Goal: Task Accomplishment & Management: Use online tool/utility

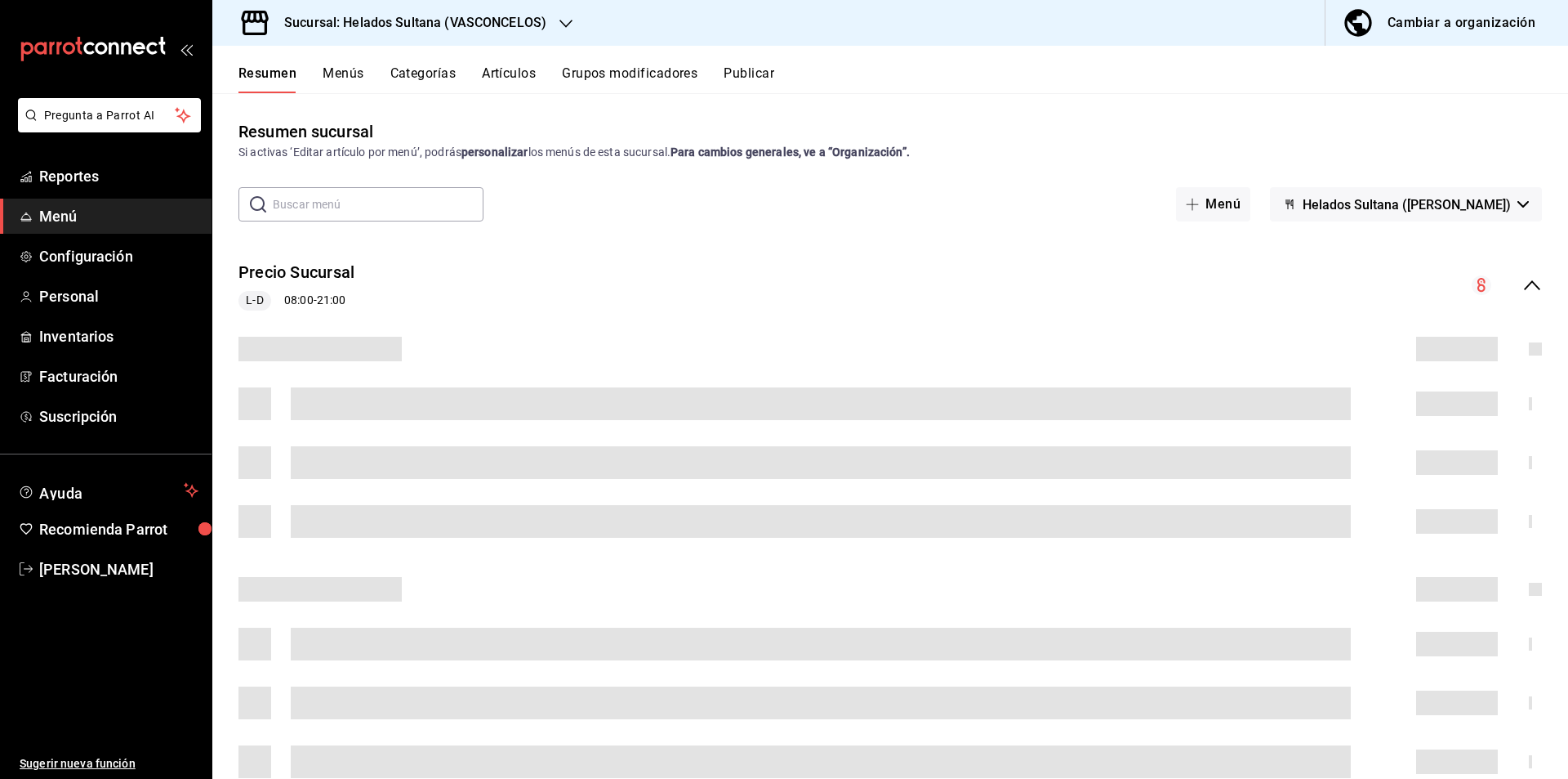
click at [1523, 287] on icon "collapse-menu-row" at bounding box center [1532, 285] width 19 height 19
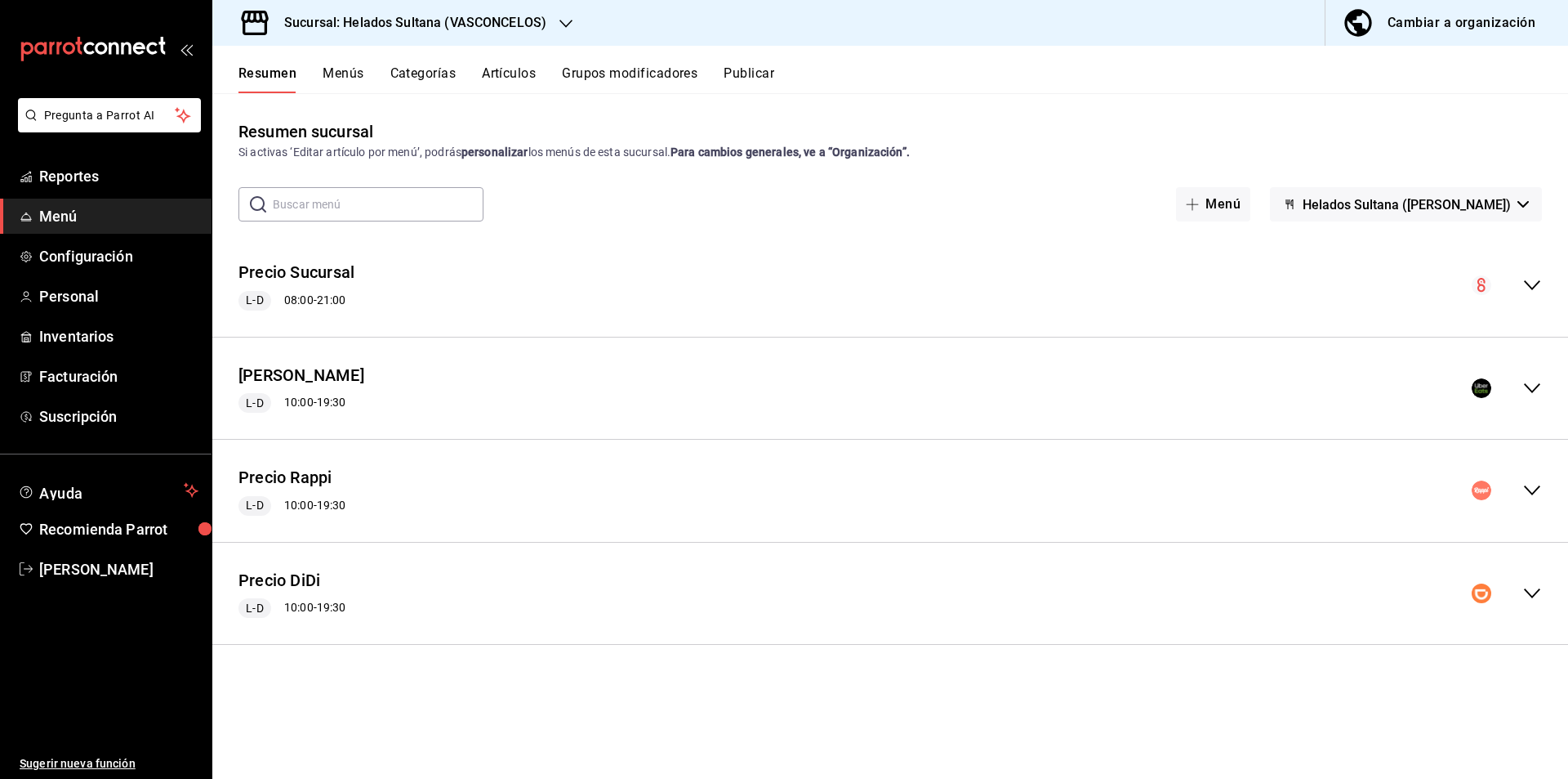
click at [1527, 381] on icon "collapse-menu-row" at bounding box center [1532, 388] width 19 height 19
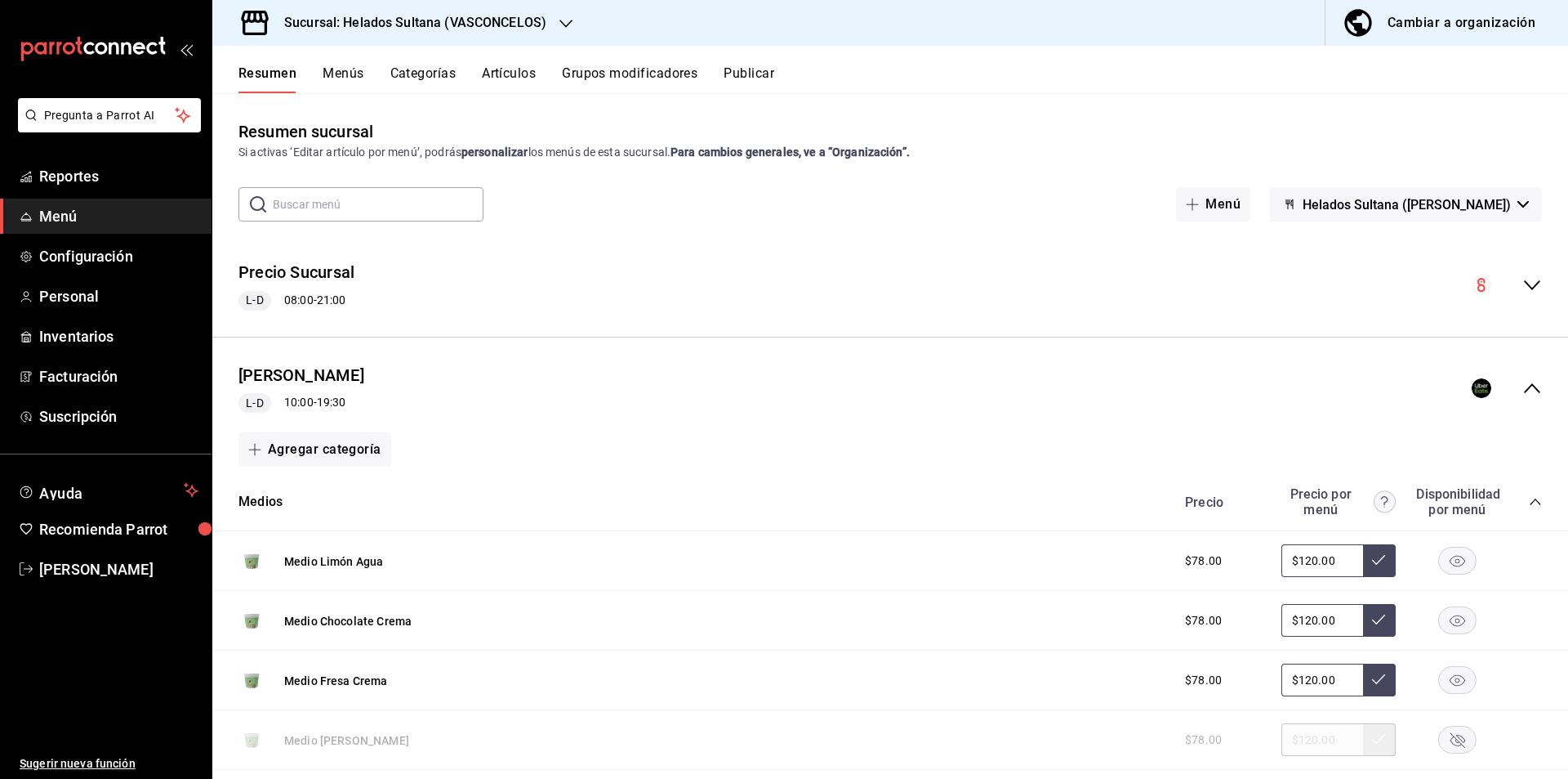
scroll to position [267, 0]
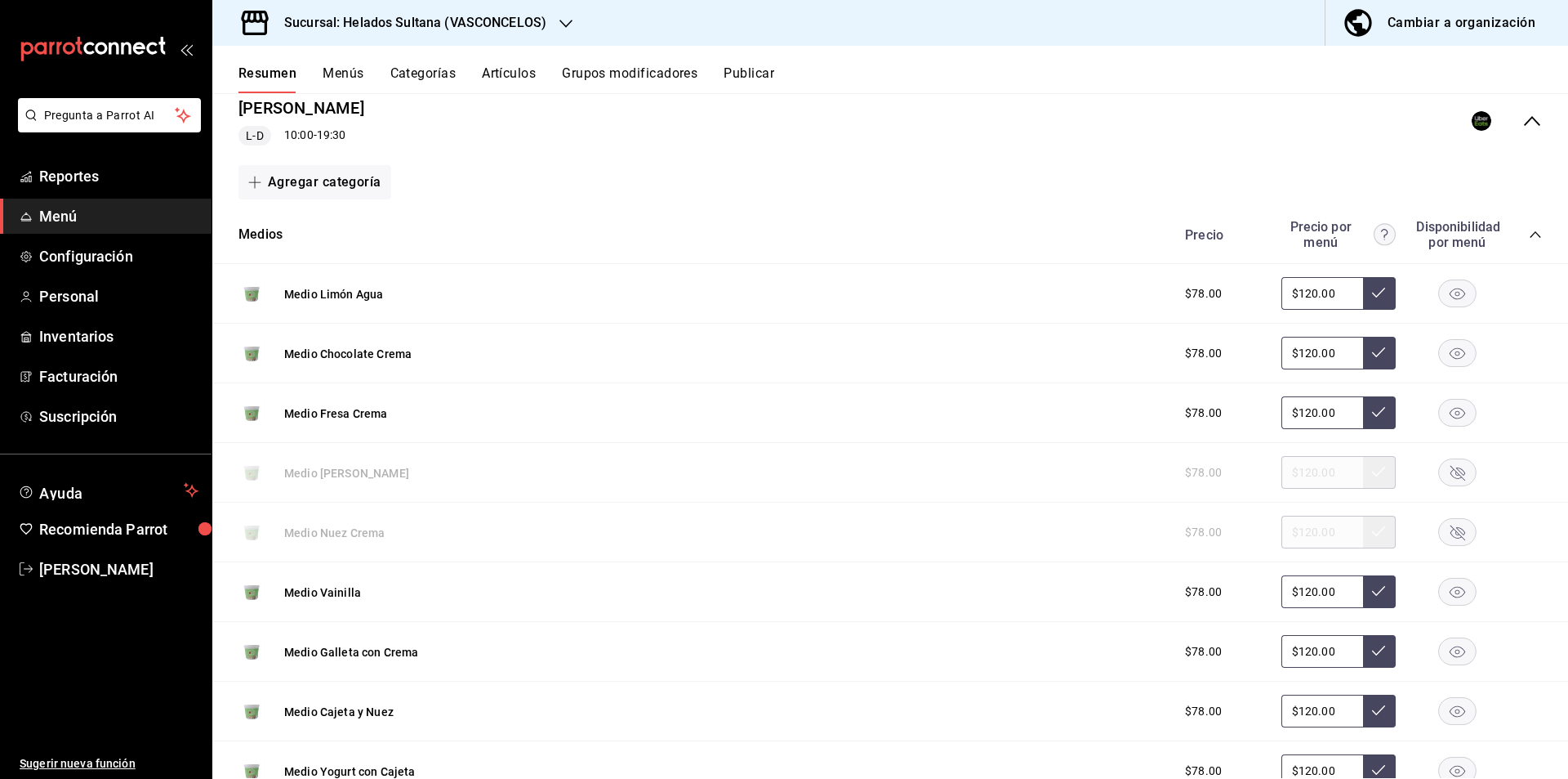
click at [1522, 243] on div "Precio Precio por menú Disponibilidad por menú" at bounding box center [1356, 234] width 374 height 31
click at [1529, 238] on icon "collapse-category-row" at bounding box center [1536, 235] width 13 height 13
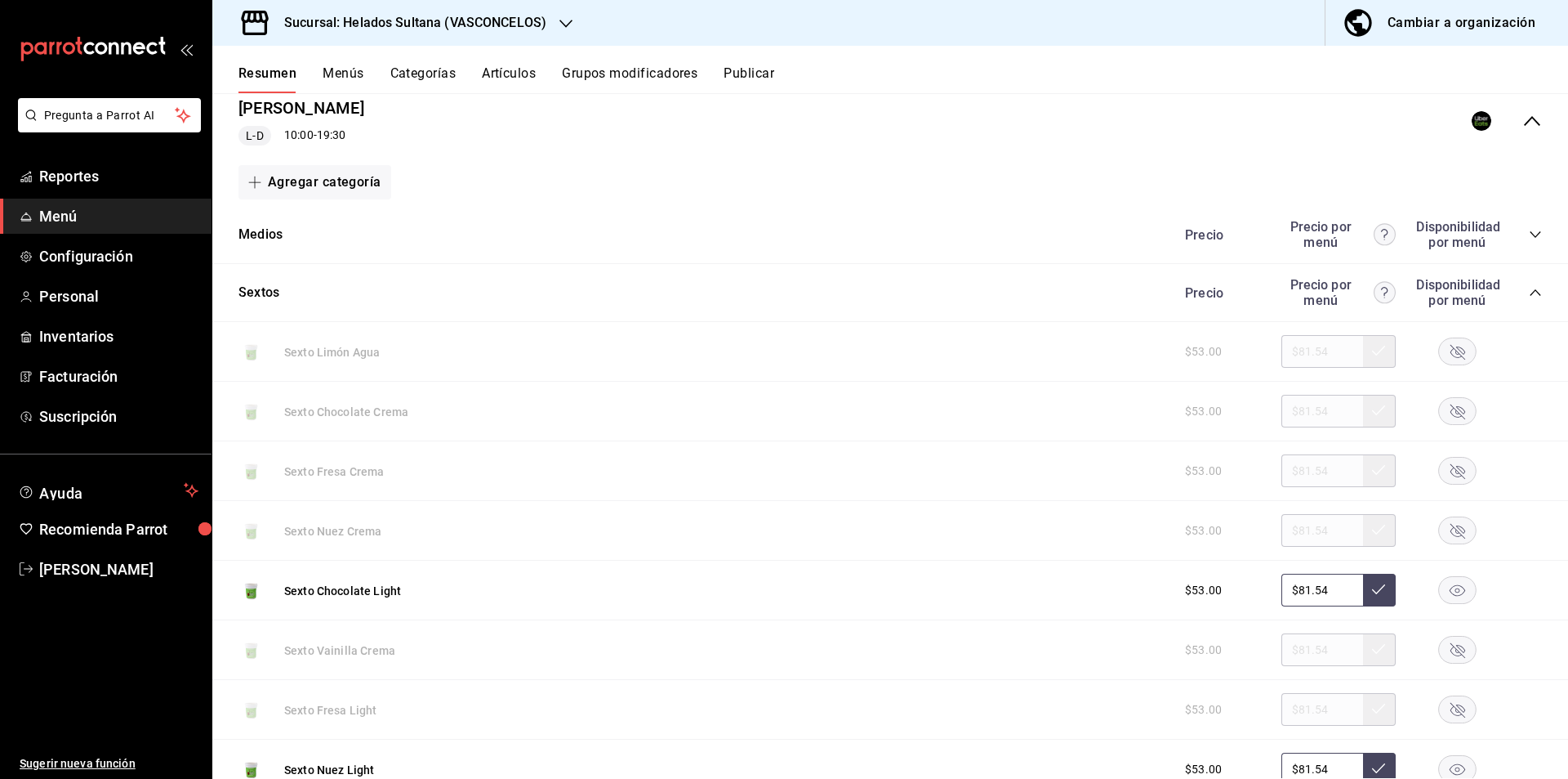
click at [1529, 296] on icon "collapse-category-row" at bounding box center [1536, 292] width 13 height 13
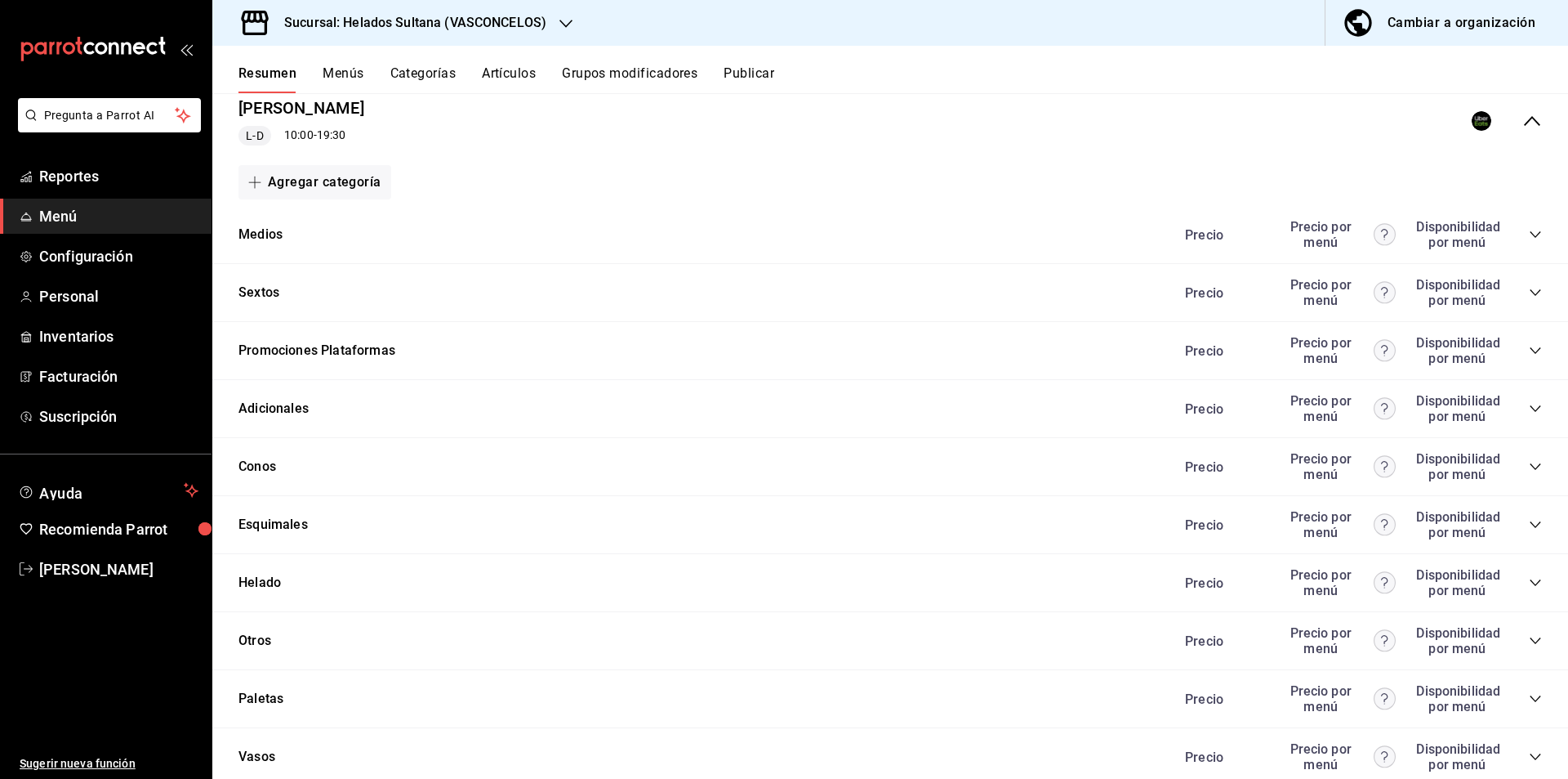
scroll to position [527, 0]
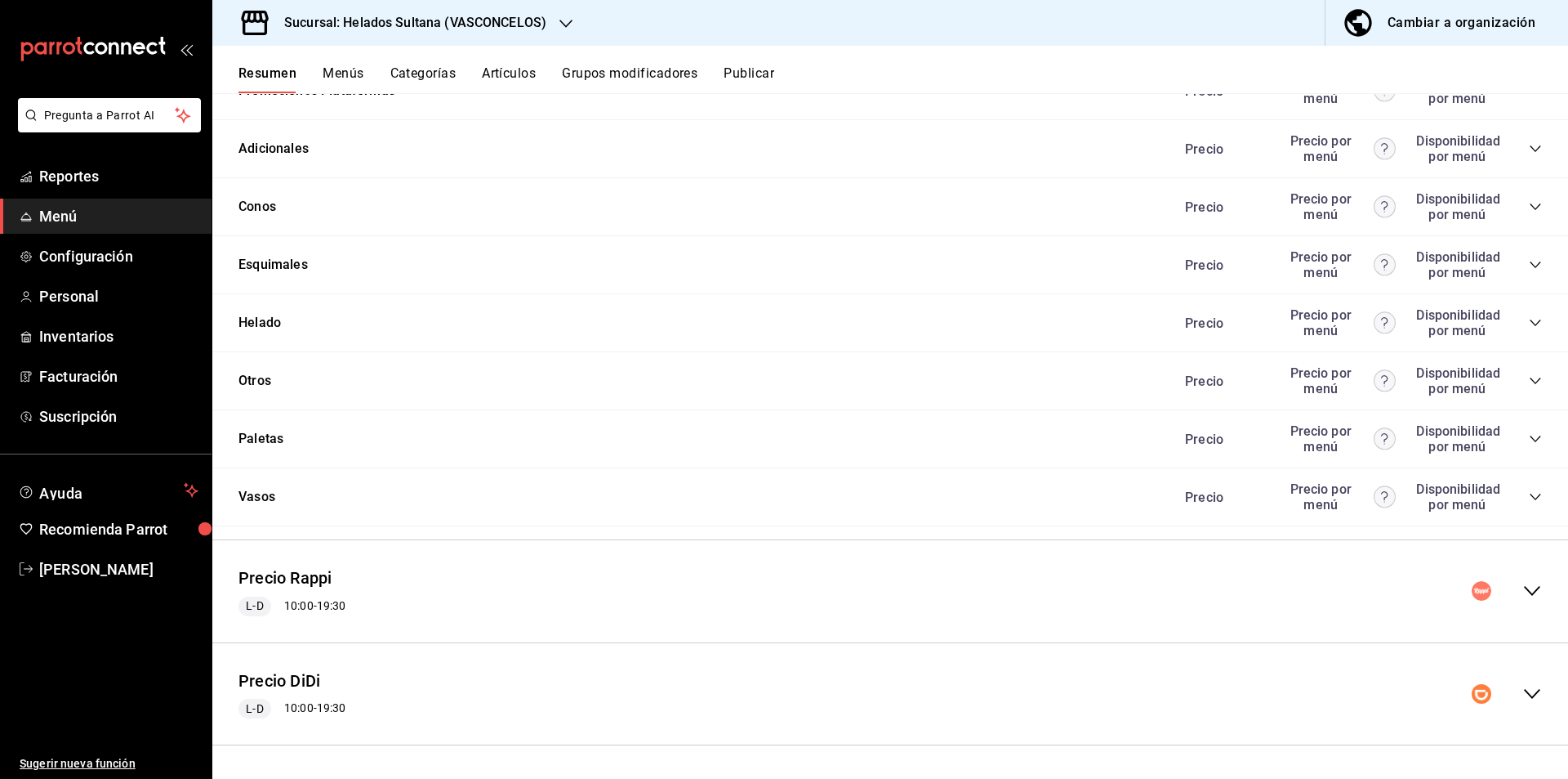
click at [1529, 436] on icon "collapse-category-row" at bounding box center [1536, 439] width 13 height 13
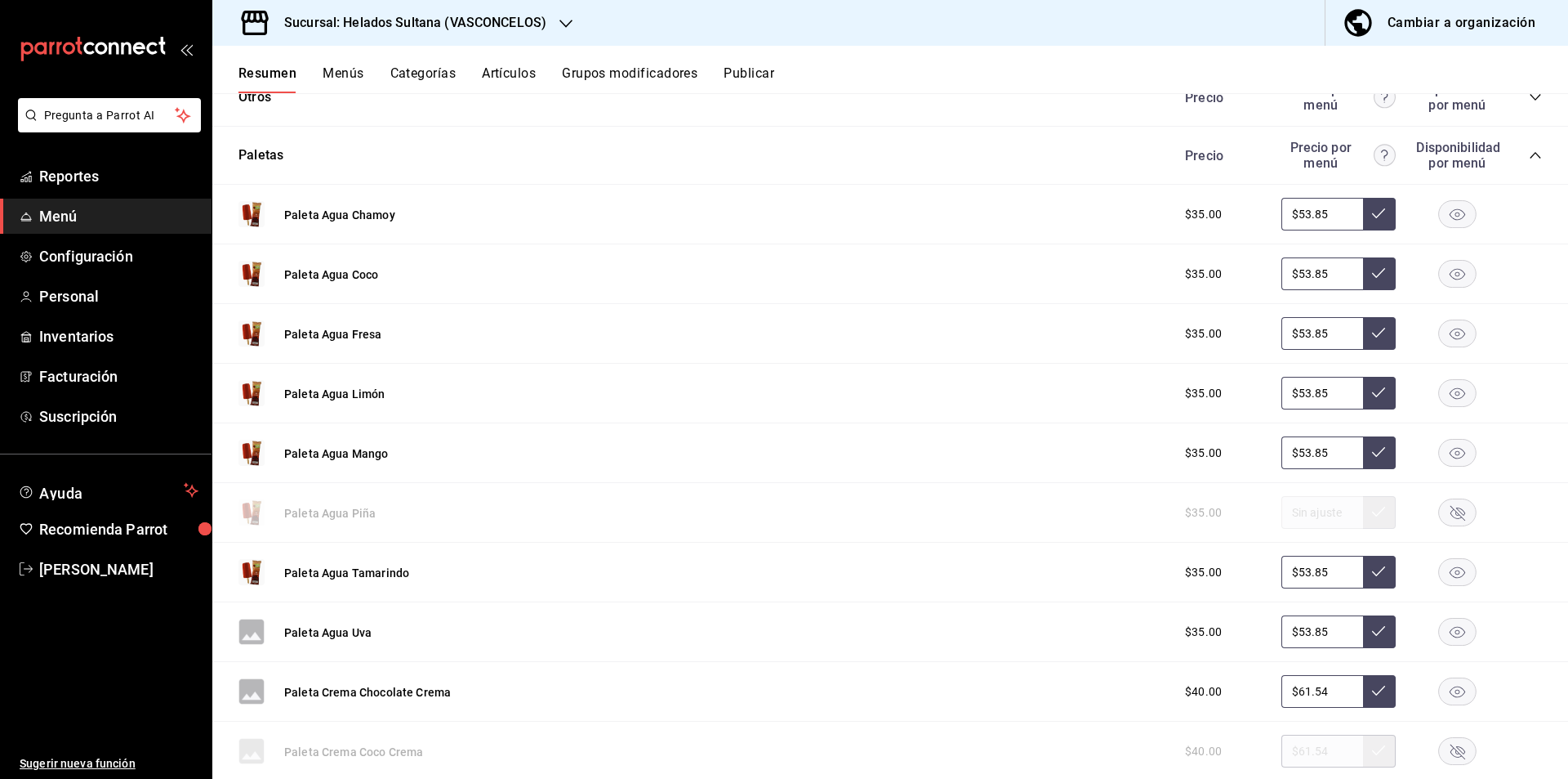
scroll to position [882, 0]
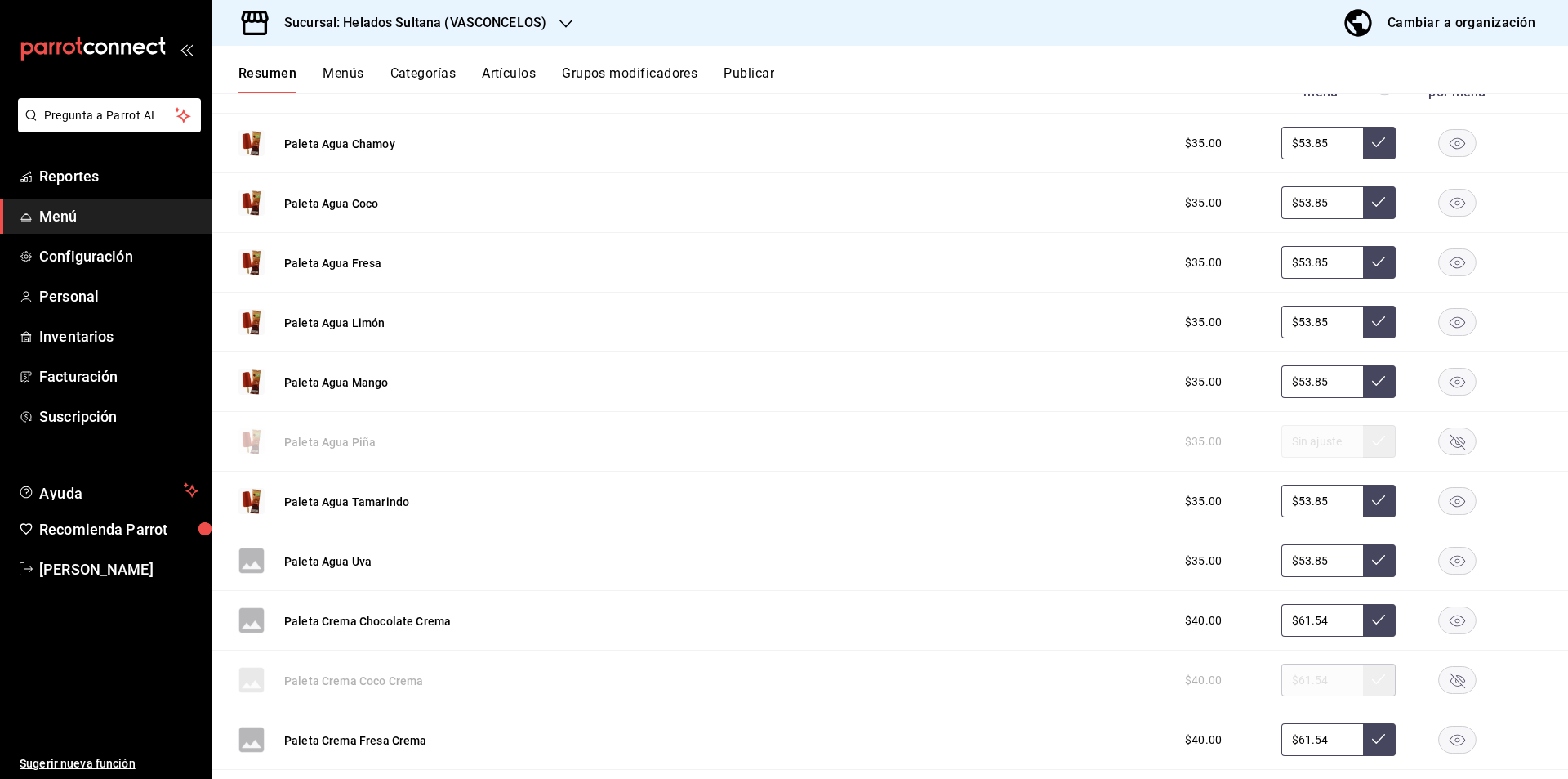
click at [1445, 511] on rect "button" at bounding box center [1458, 501] width 38 height 27
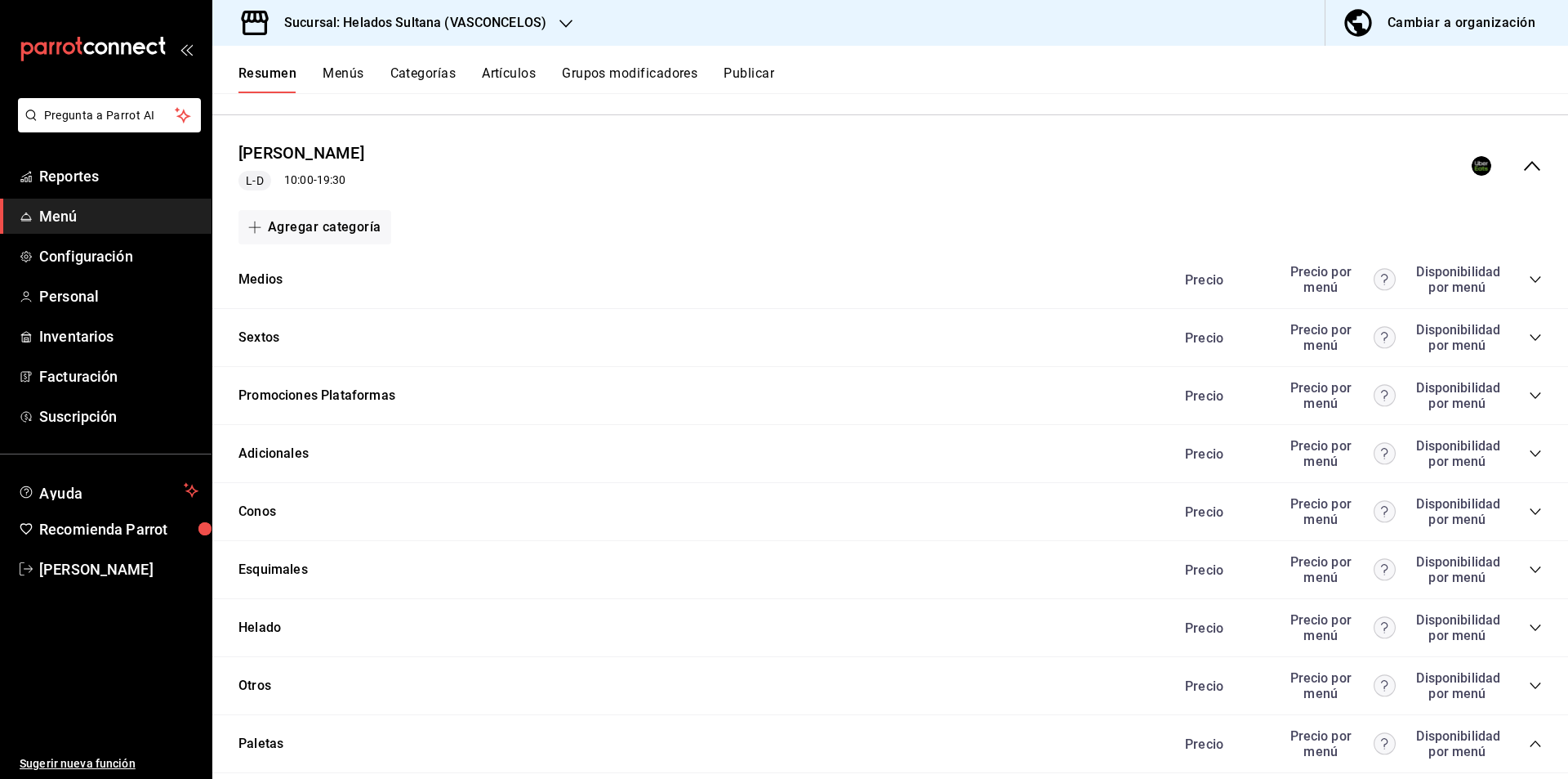
scroll to position [204, 0]
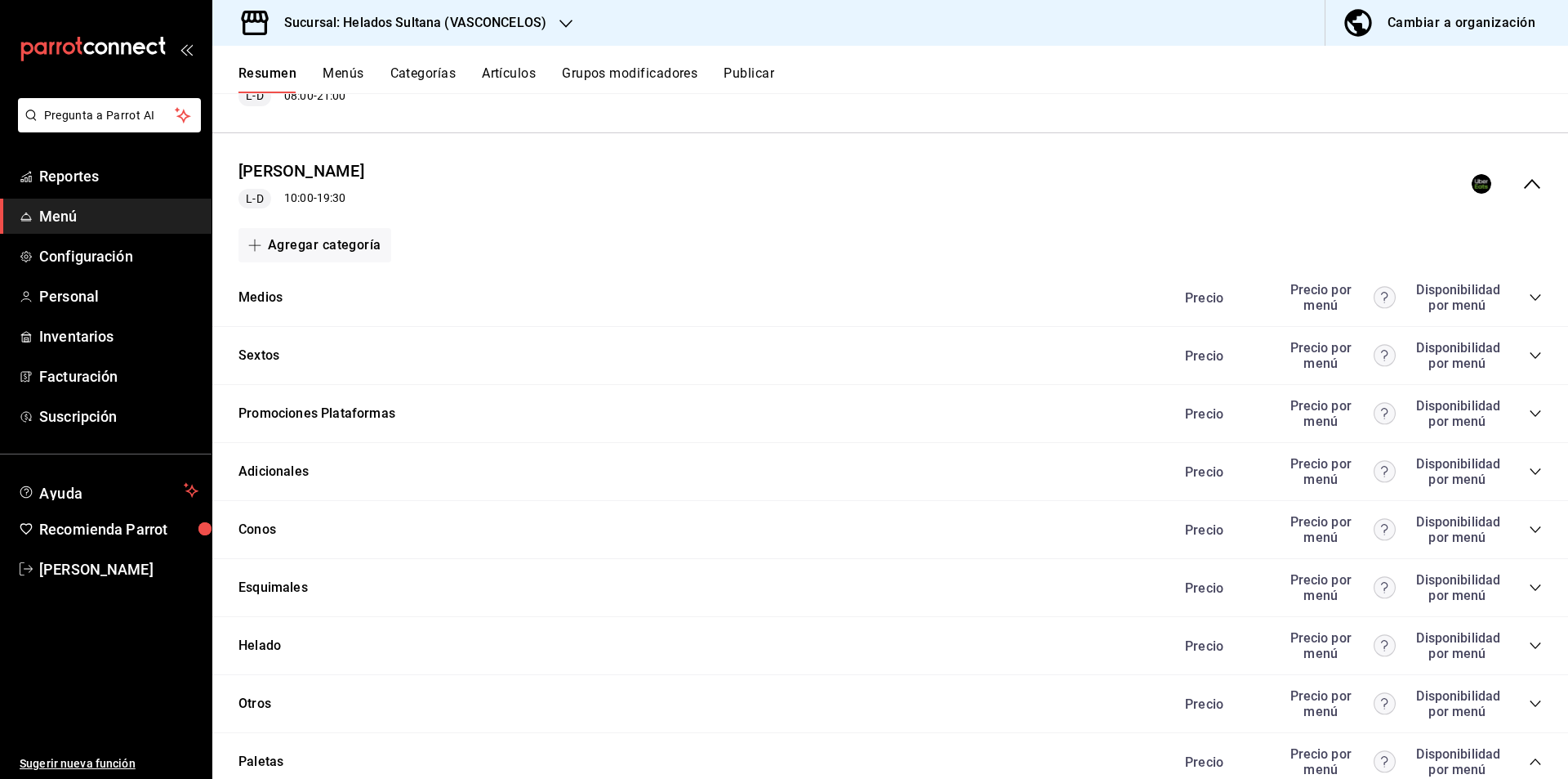
click at [1523, 189] on icon "collapse-menu-row" at bounding box center [1532, 184] width 19 height 19
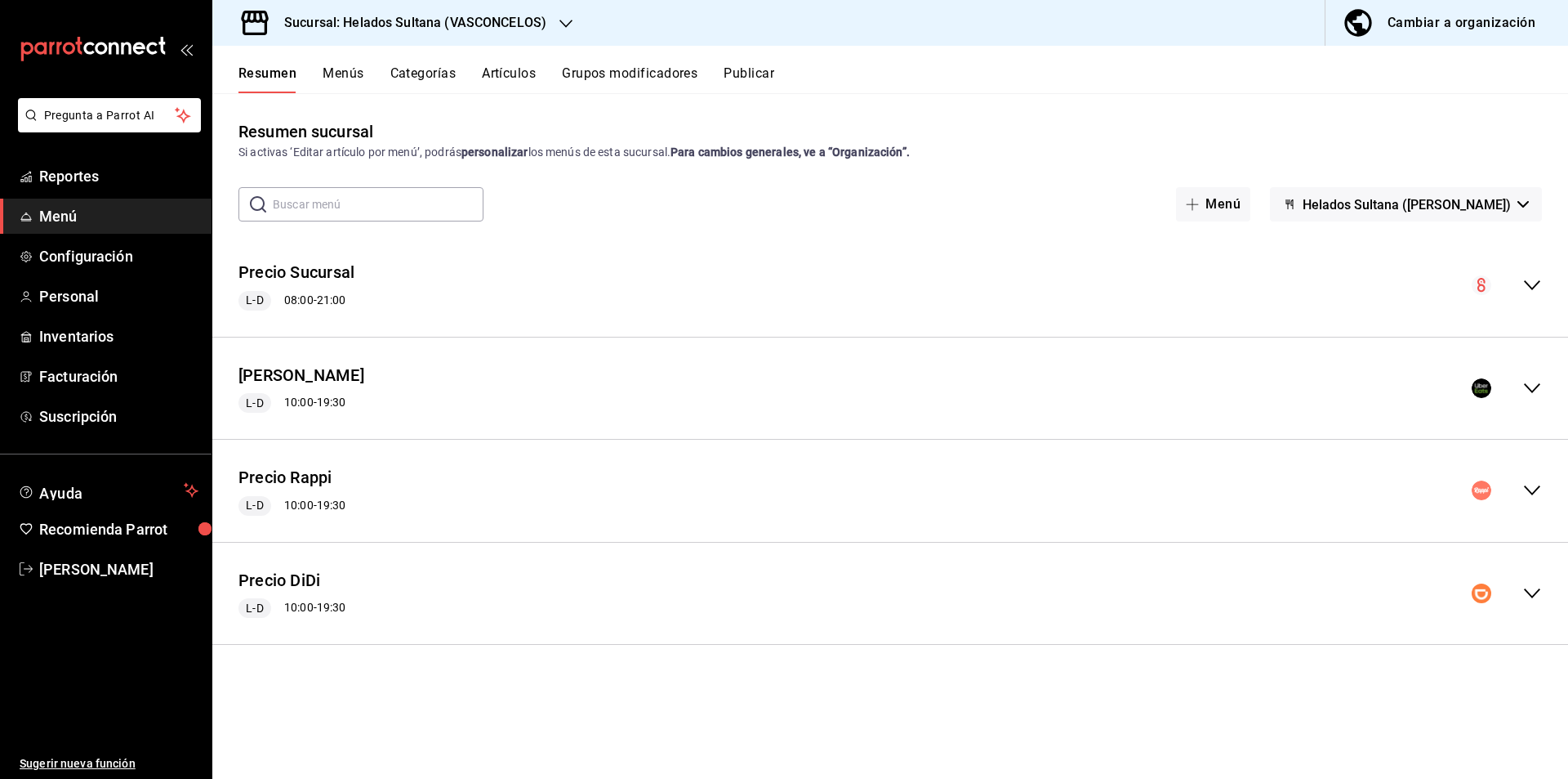
scroll to position [0, 0]
click at [1540, 503] on div "Precio Rappi L-D 10:00 - 19:30" at bounding box center [890, 491] width 1356 height 76
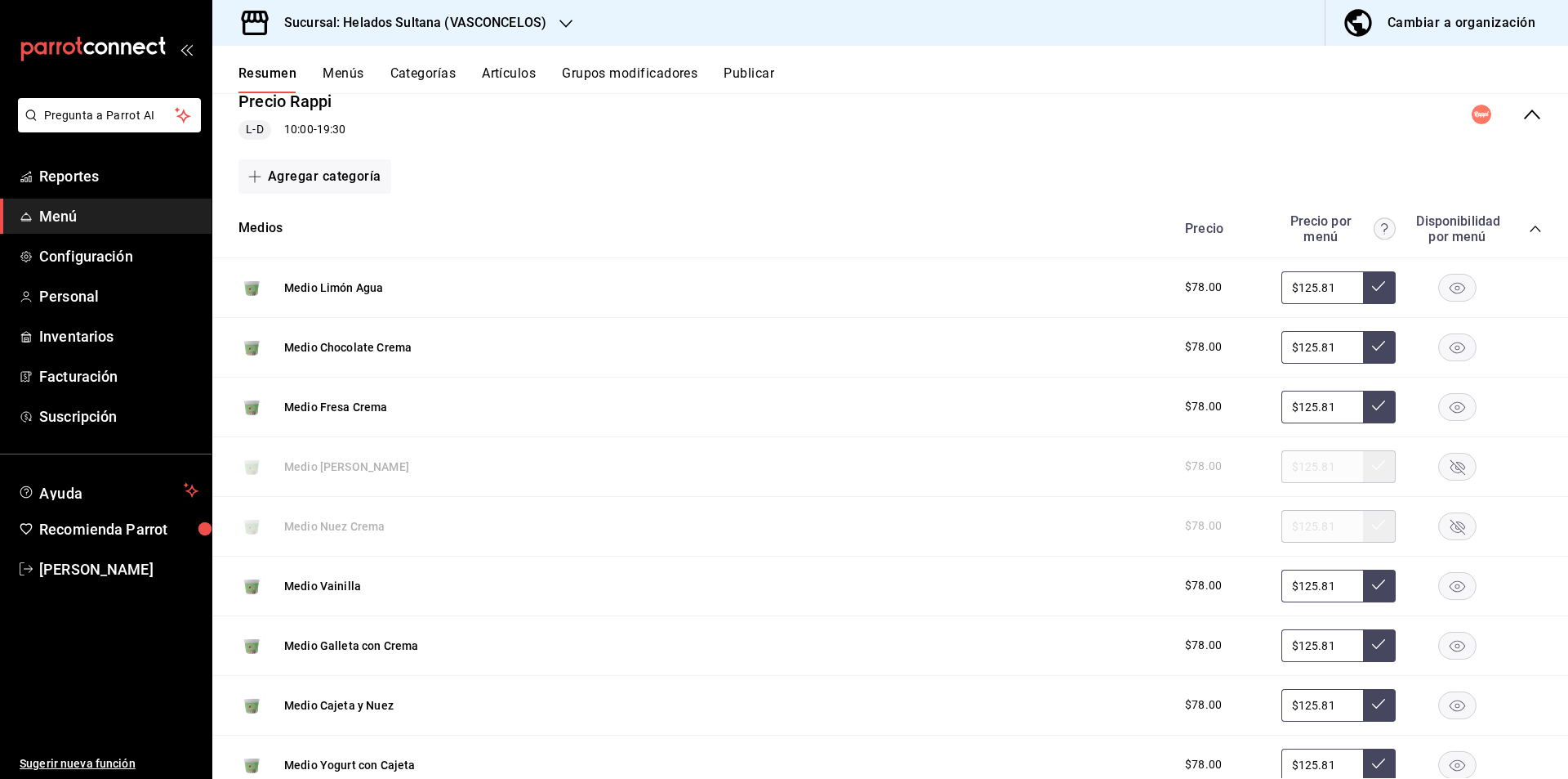
scroll to position [415, 0]
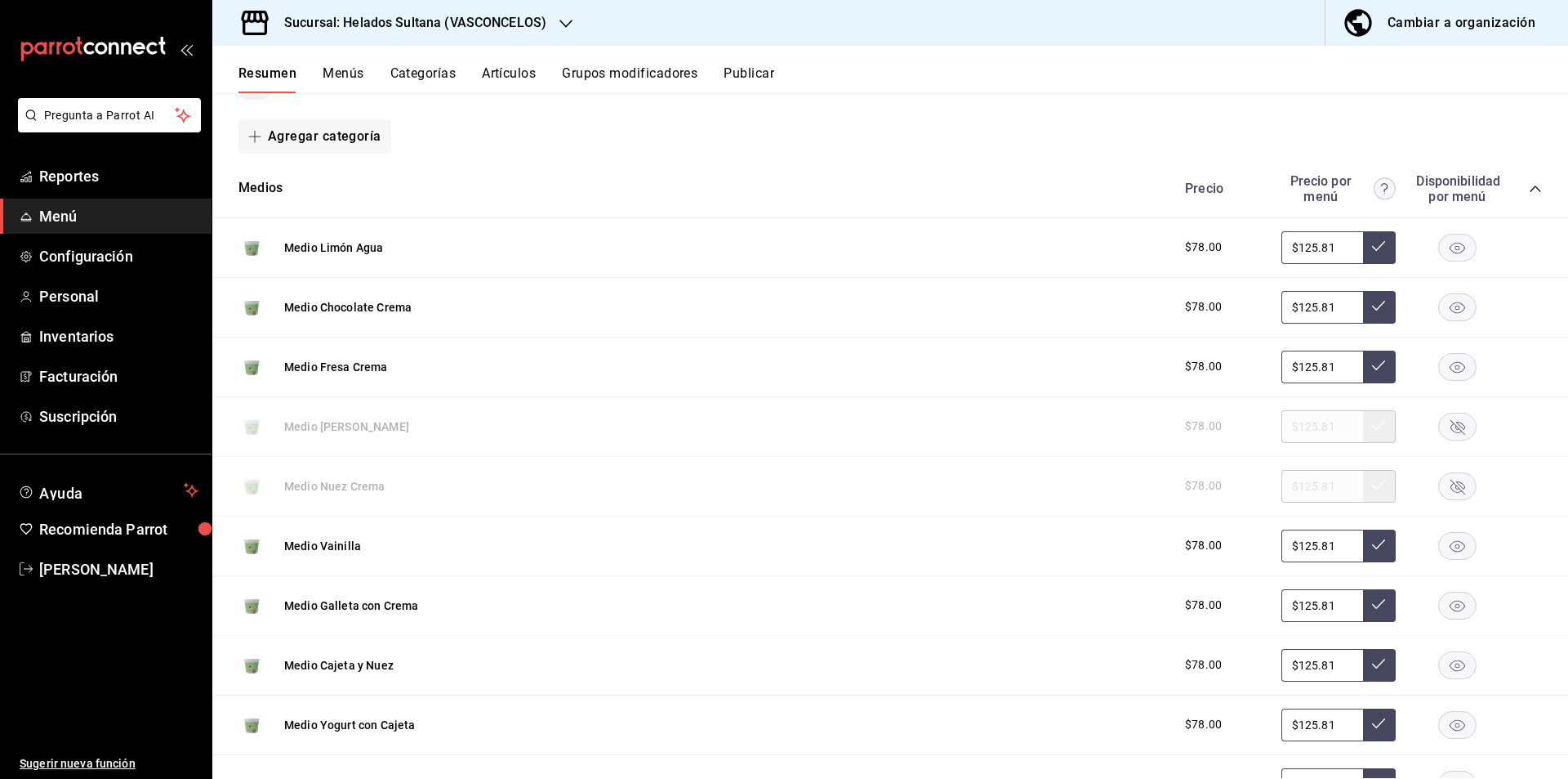
click at [1529, 193] on icon "collapse-category-row" at bounding box center [1536, 188] width 13 height 13
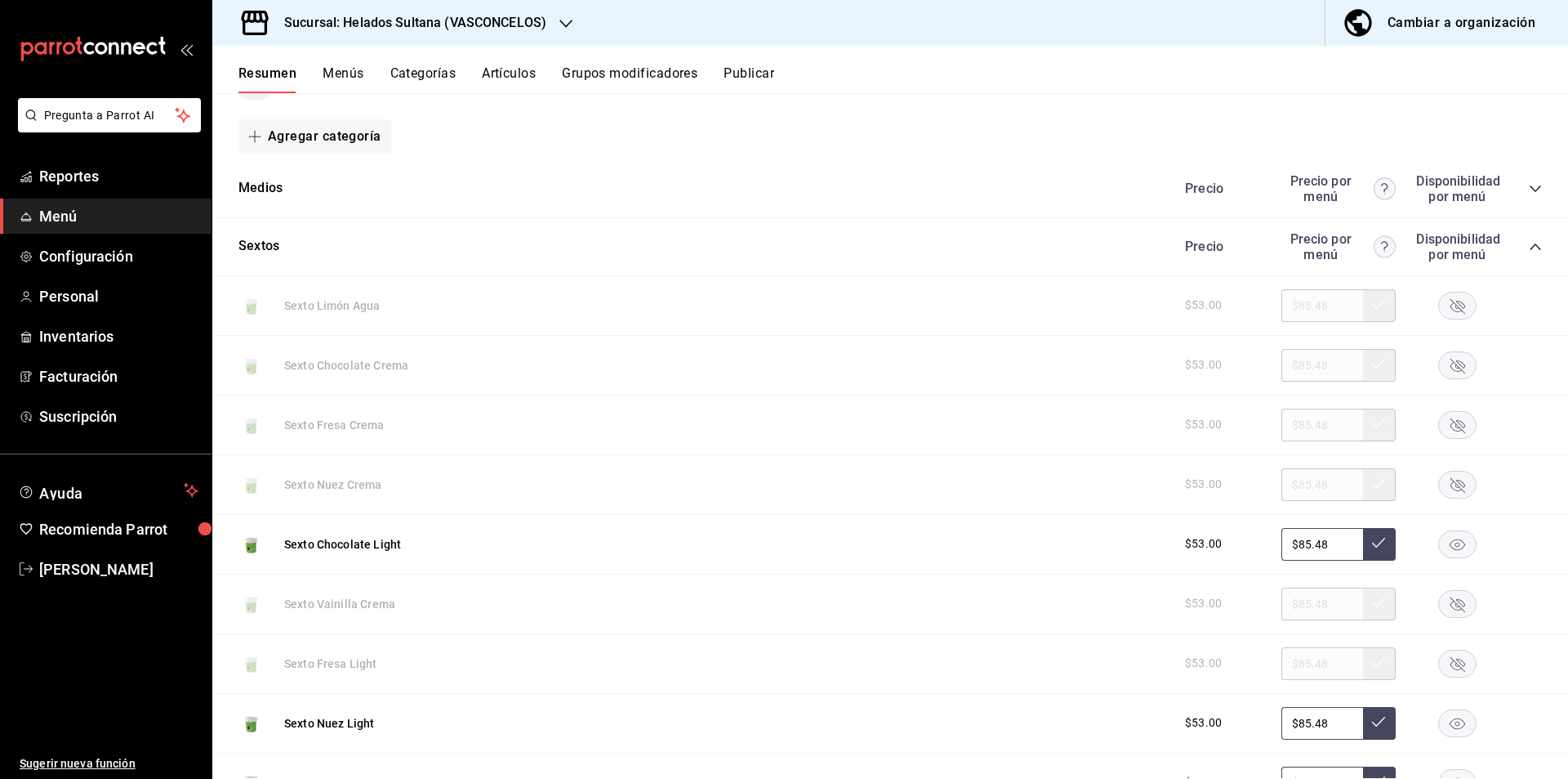
click at [1530, 247] on icon "collapse-category-row" at bounding box center [1535, 247] width 10 height 6
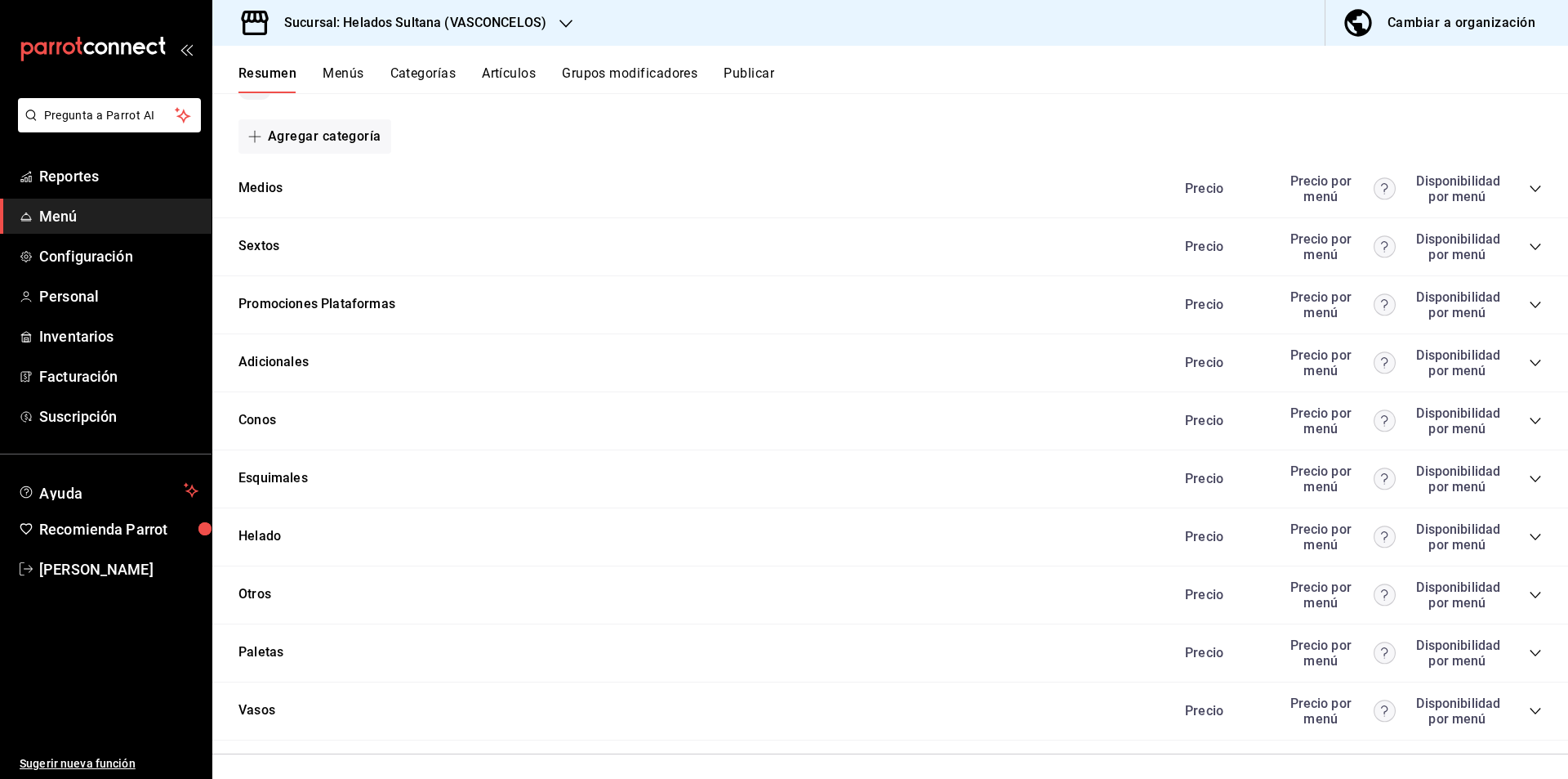
scroll to position [527, 0]
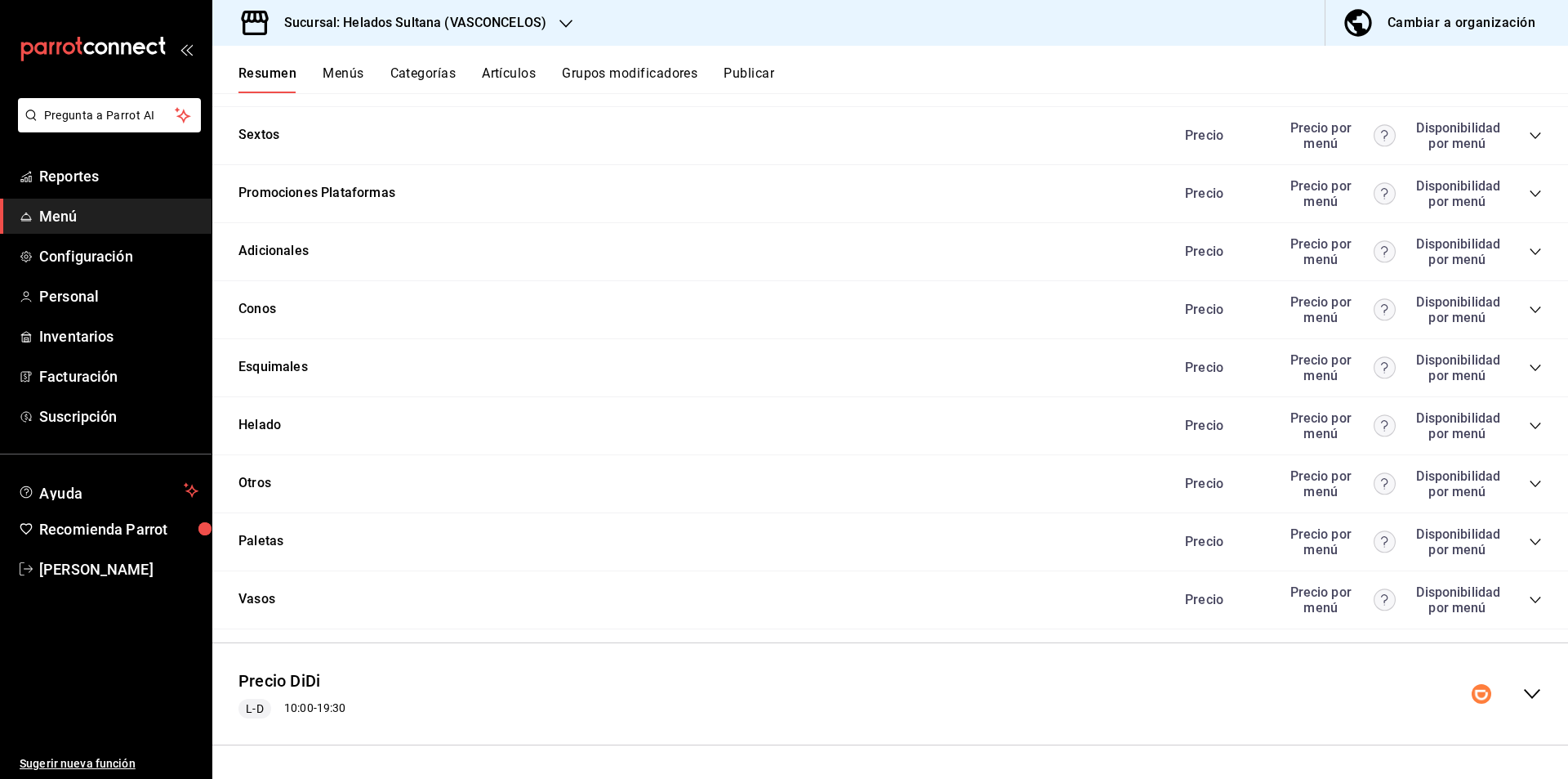
click at [1530, 542] on icon "collapse-category-row" at bounding box center [1535, 542] width 10 height 6
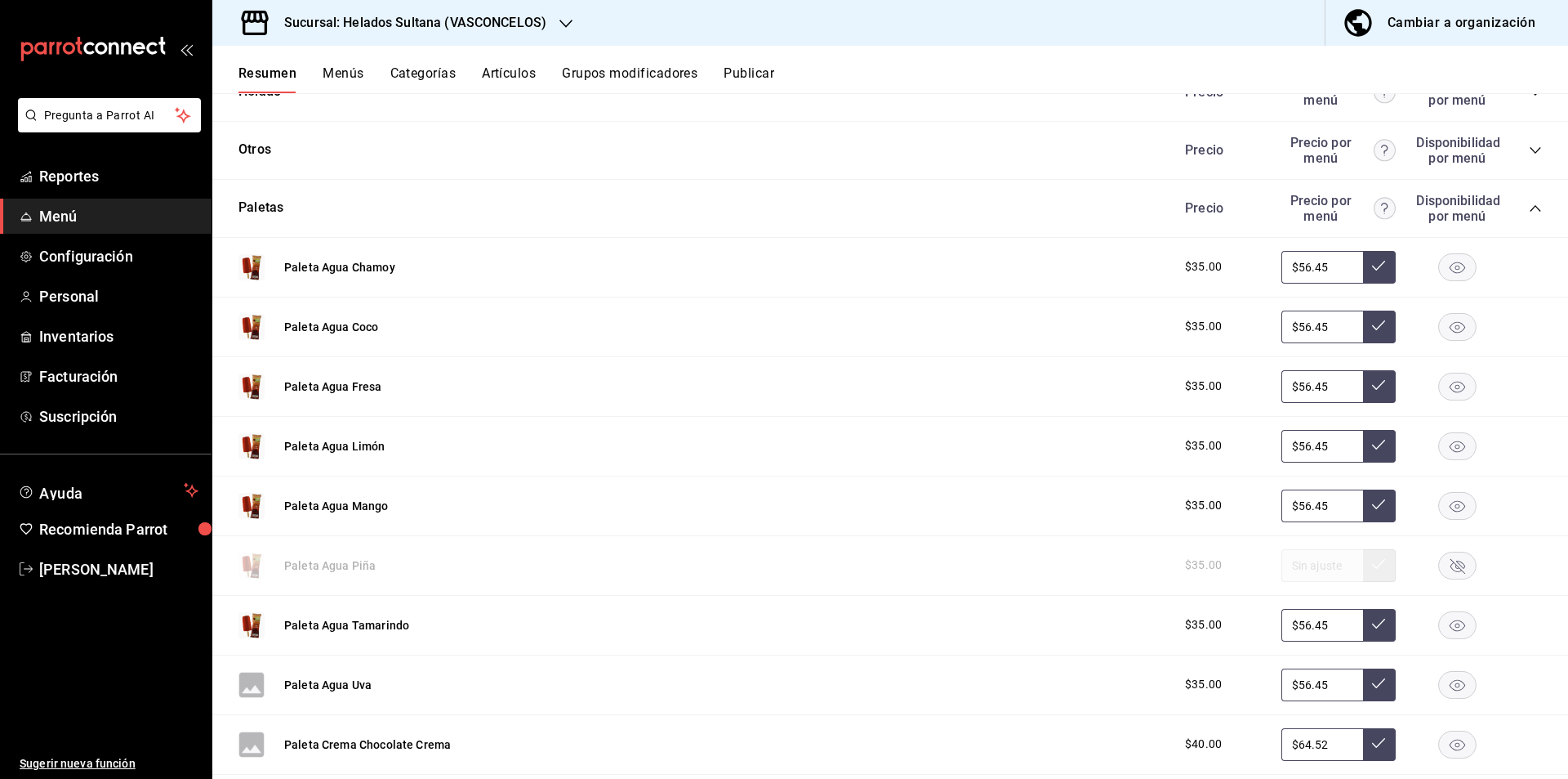
scroll to position [1005, 0]
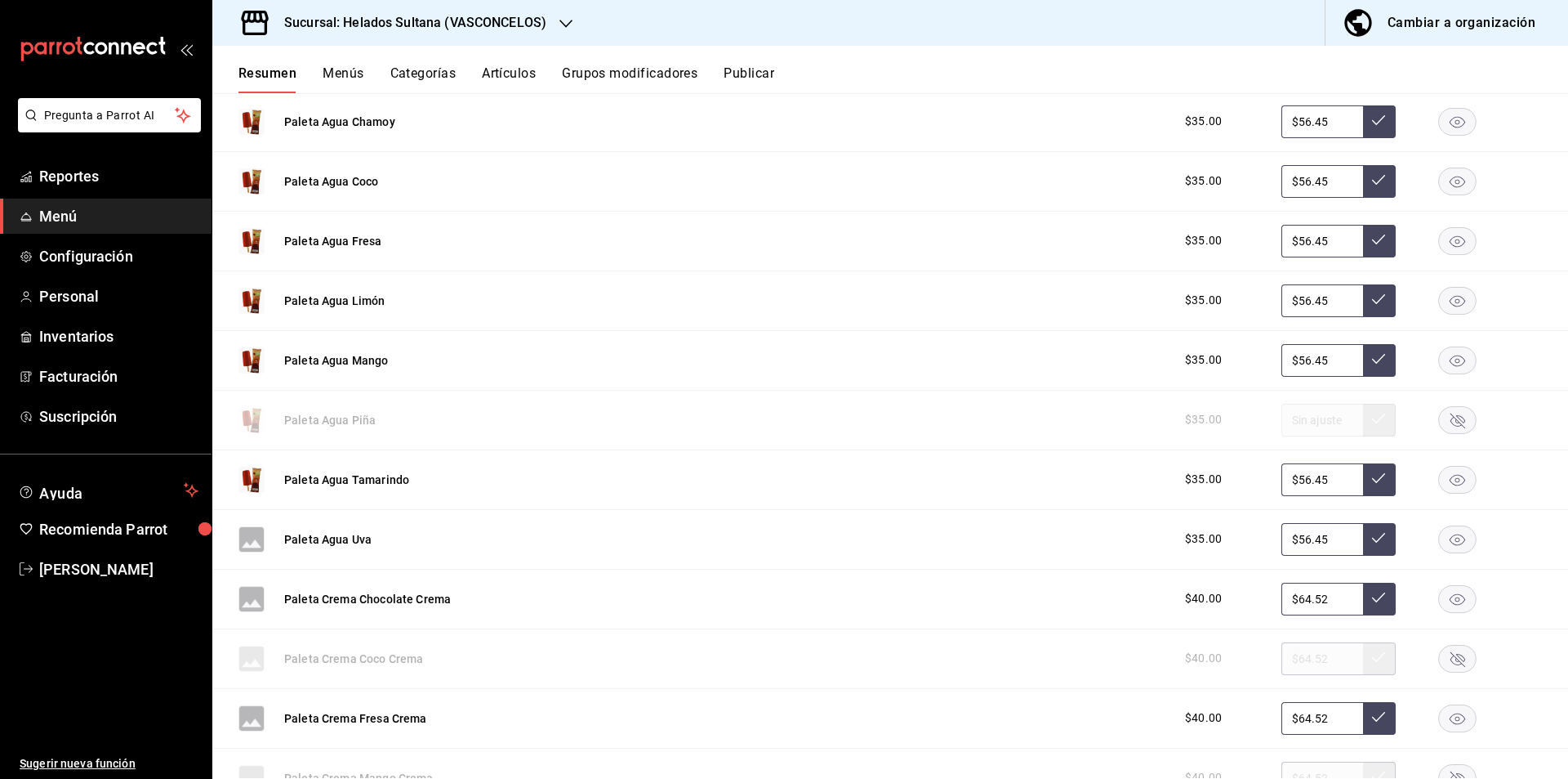
click at [1444, 481] on rect "button" at bounding box center [1458, 479] width 38 height 27
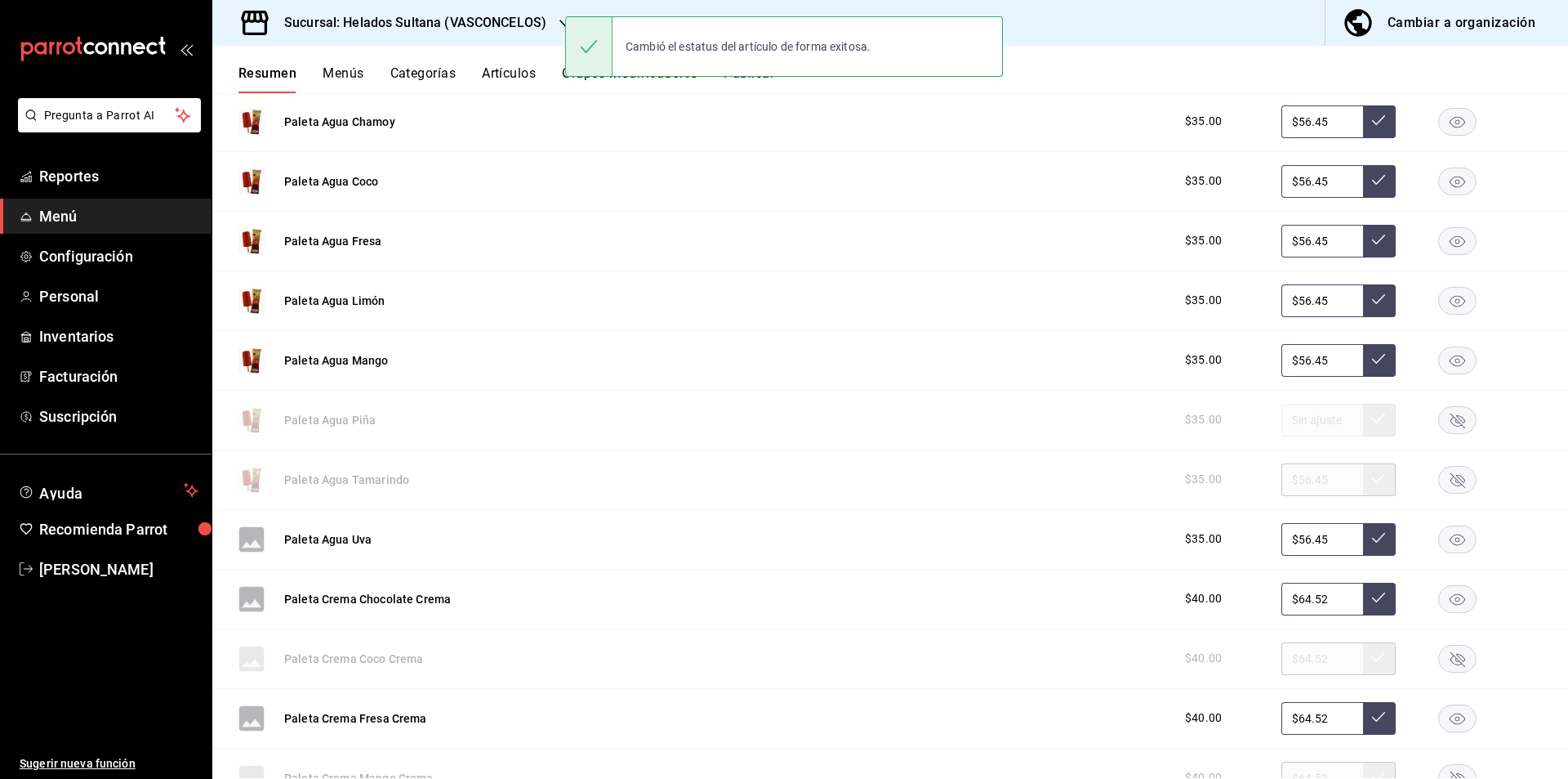
scroll to position [0, 0]
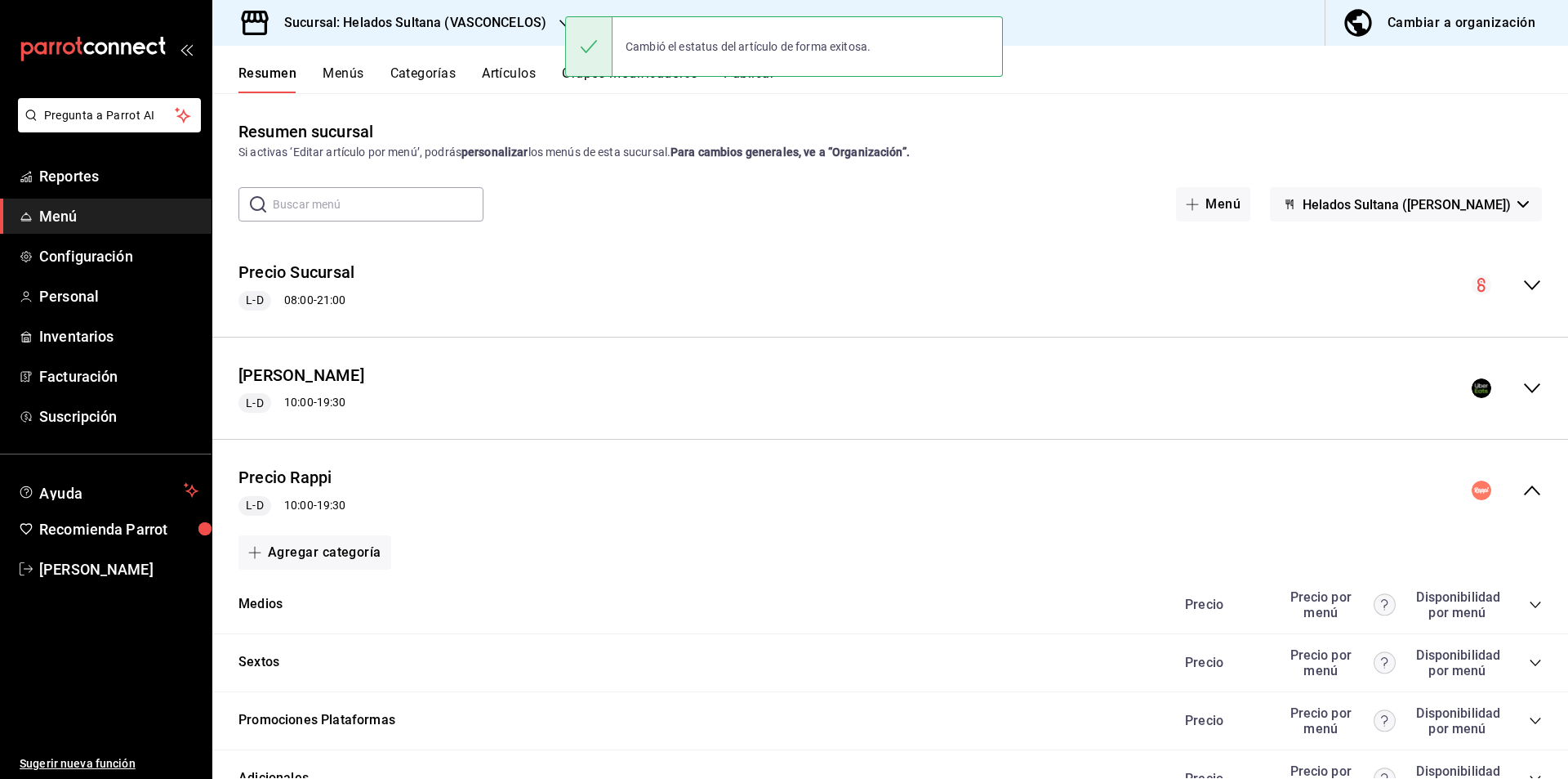
click at [1524, 489] on icon "collapse-menu-row" at bounding box center [1533, 490] width 17 height 10
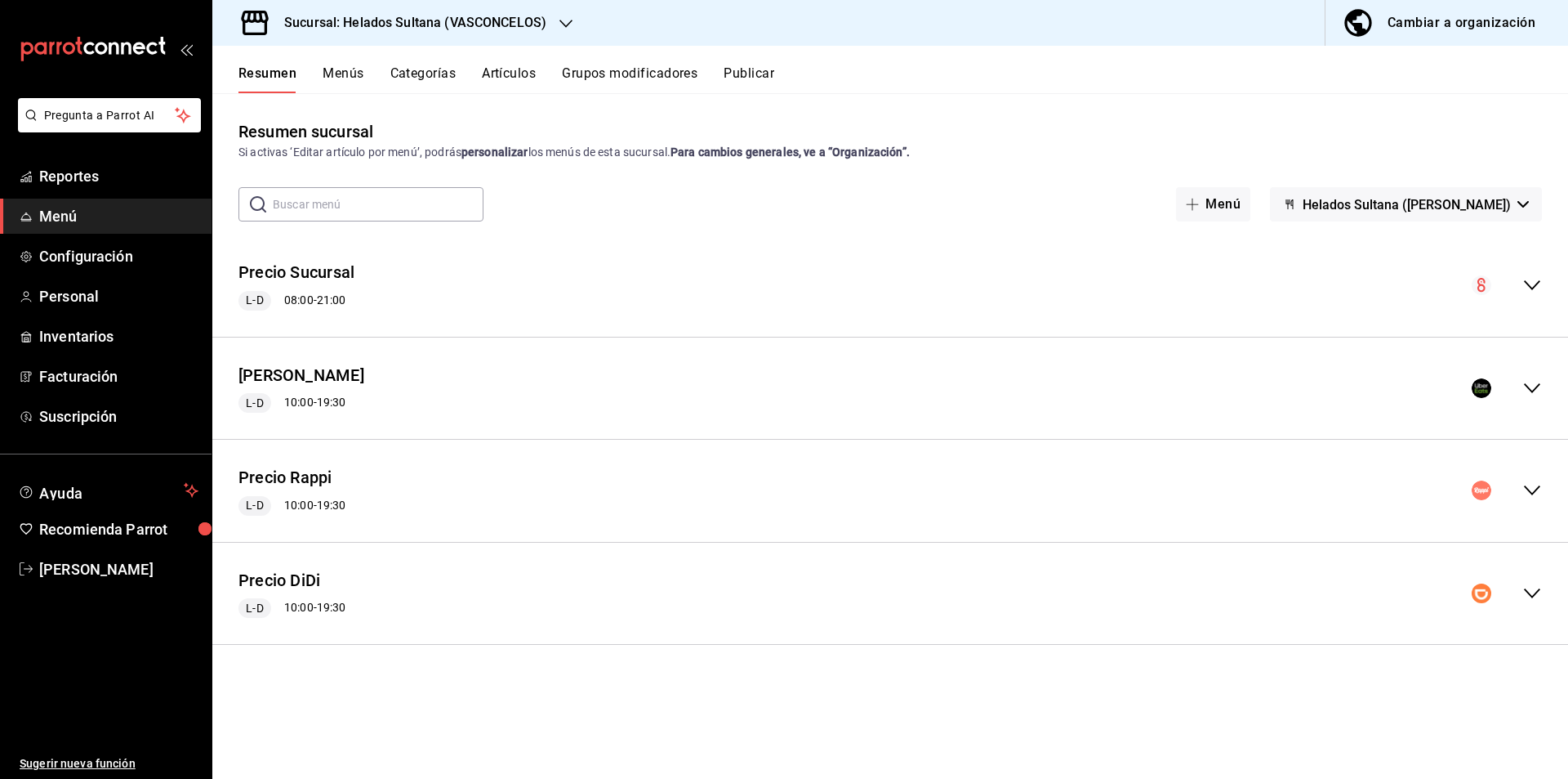
click at [1537, 592] on icon "collapse-menu-row" at bounding box center [1533, 593] width 17 height 10
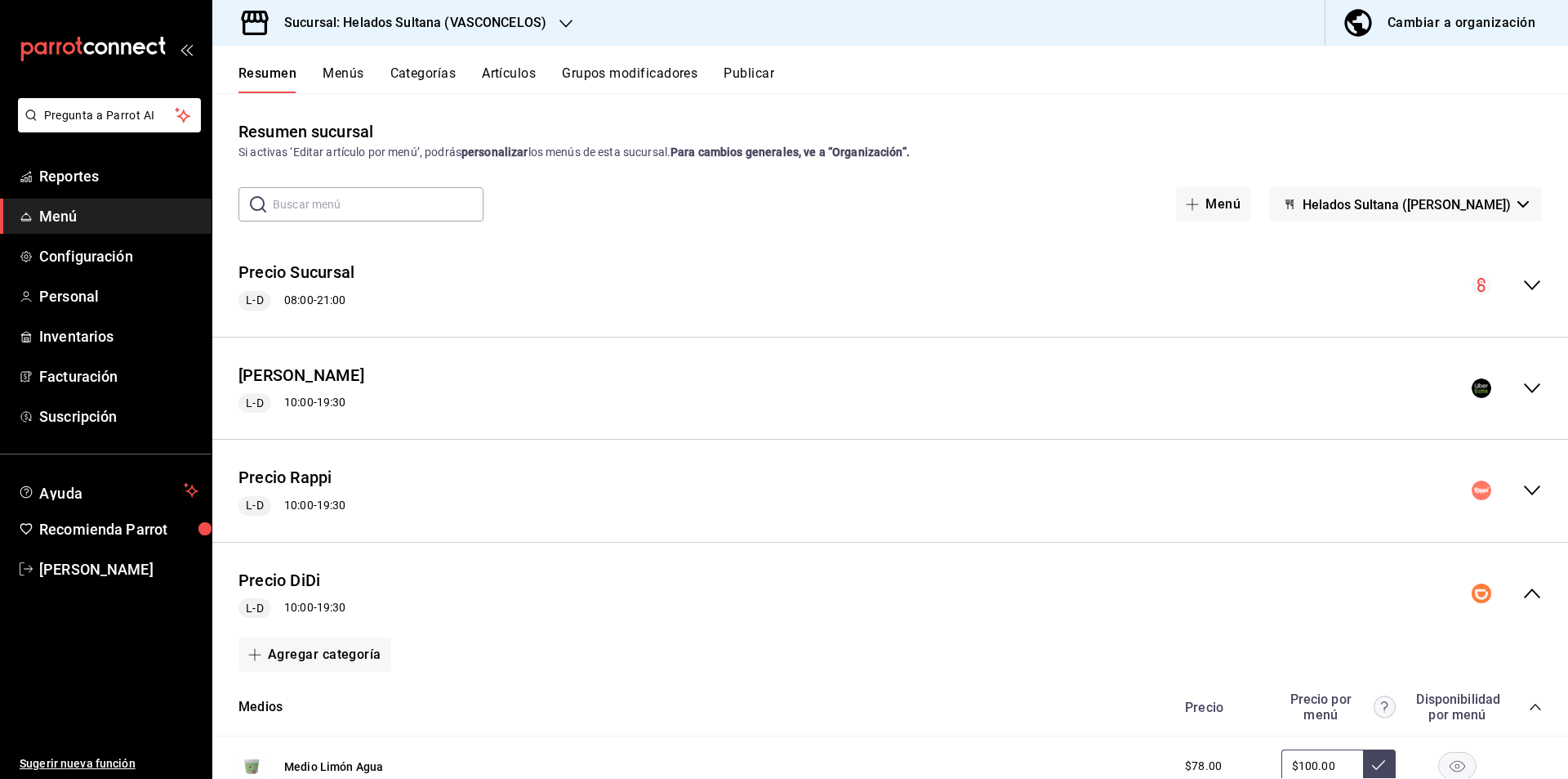
scroll to position [525, 0]
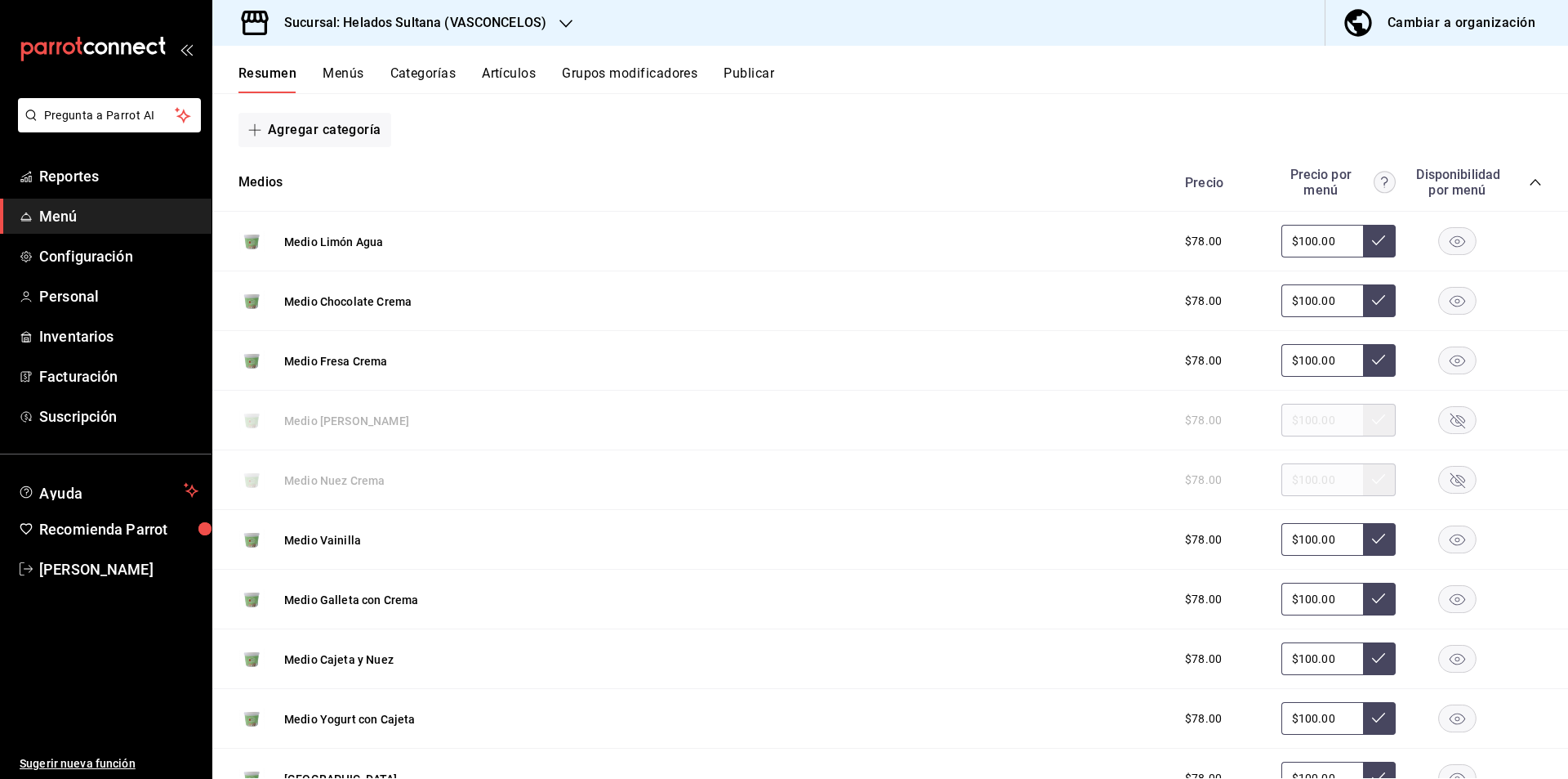
click at [1529, 176] on icon "collapse-category-row" at bounding box center [1536, 182] width 13 height 13
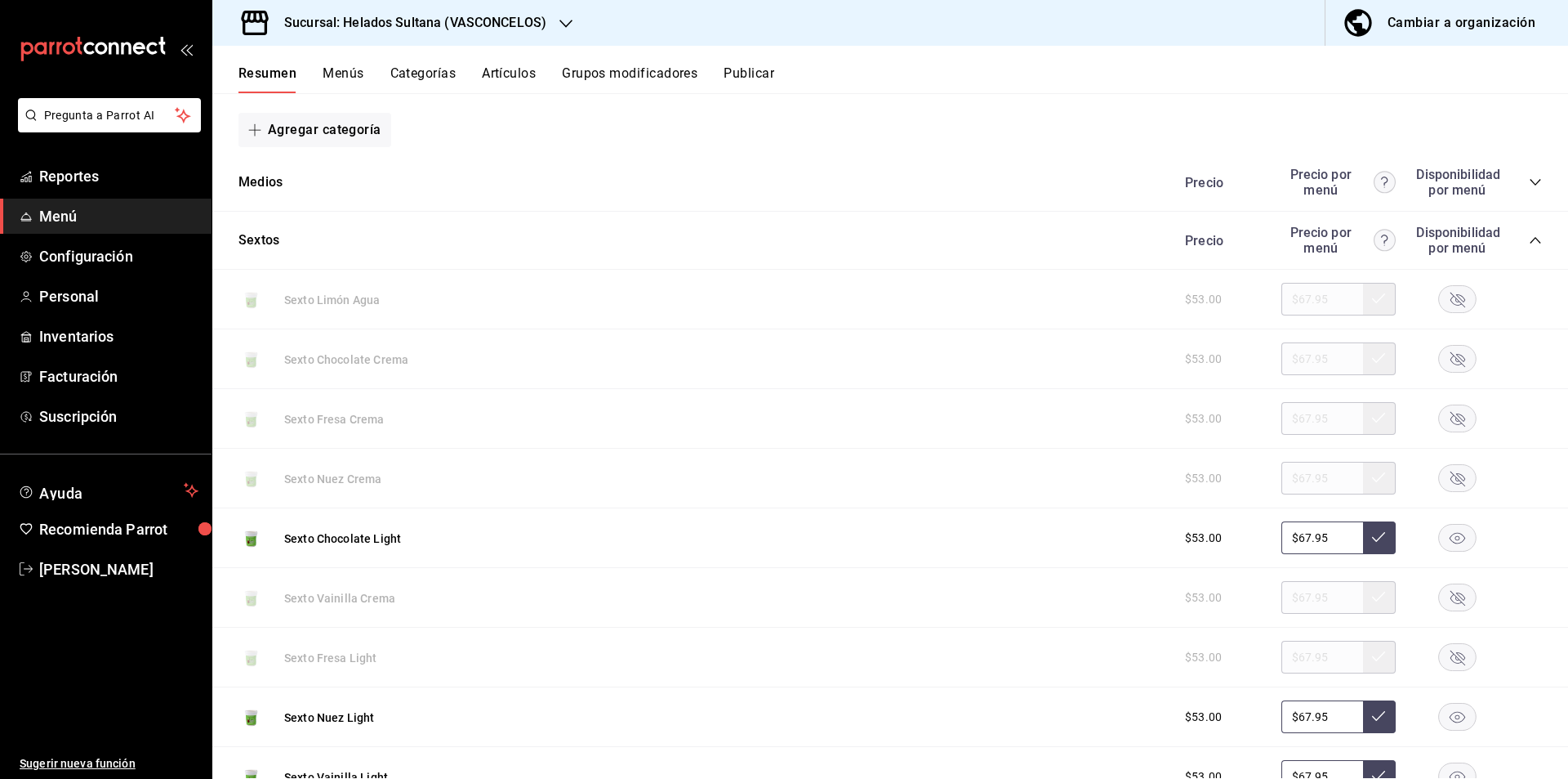
click at [1529, 238] on icon "collapse-category-row" at bounding box center [1536, 240] width 13 height 13
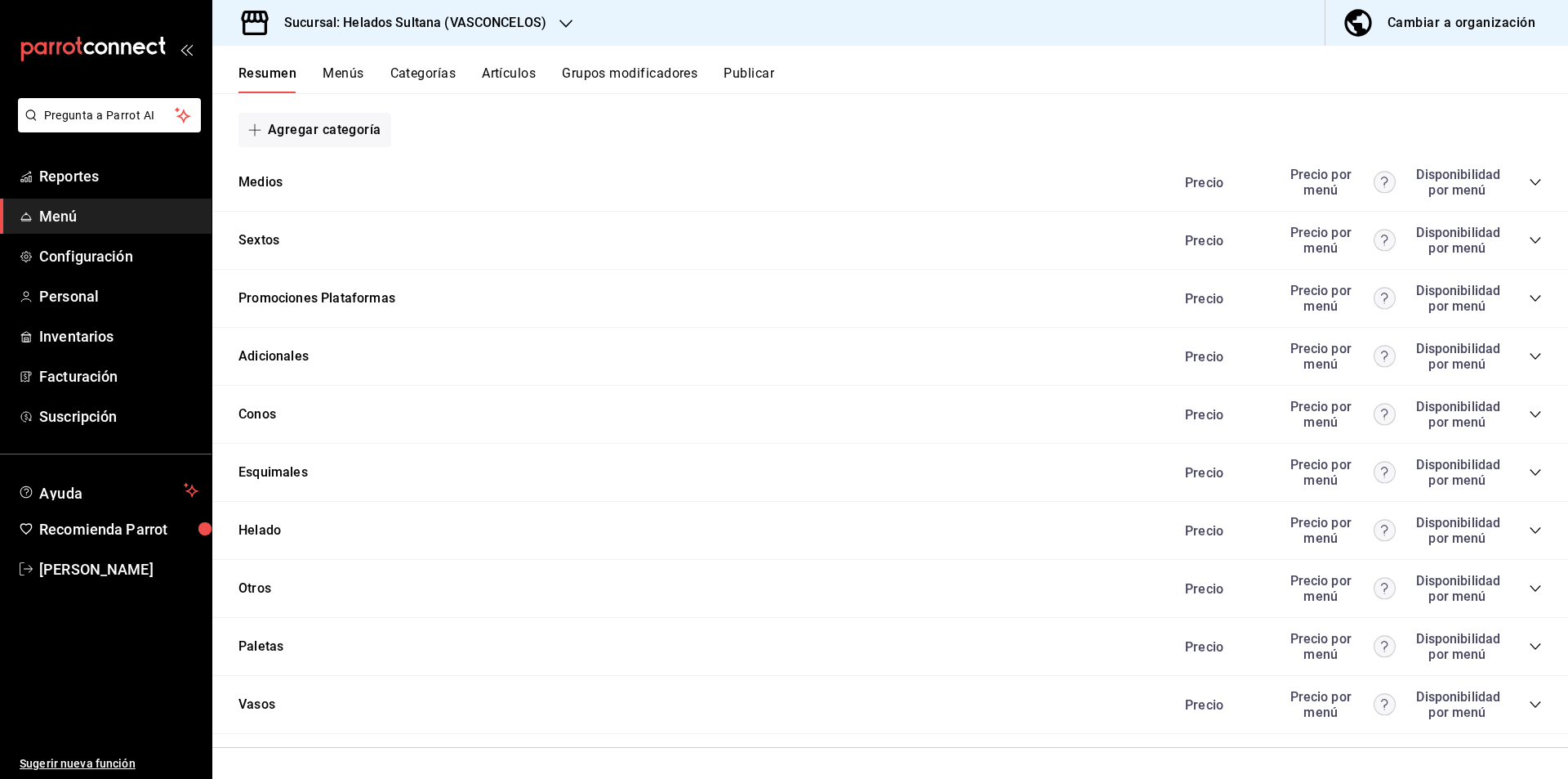
scroll to position [527, 0]
click at [1530, 652] on div "Paletas Precio Precio por menú Disponibilidad por menú" at bounding box center [890, 644] width 1356 height 58
click at [1529, 645] on icon "collapse-category-row" at bounding box center [1536, 644] width 13 height 13
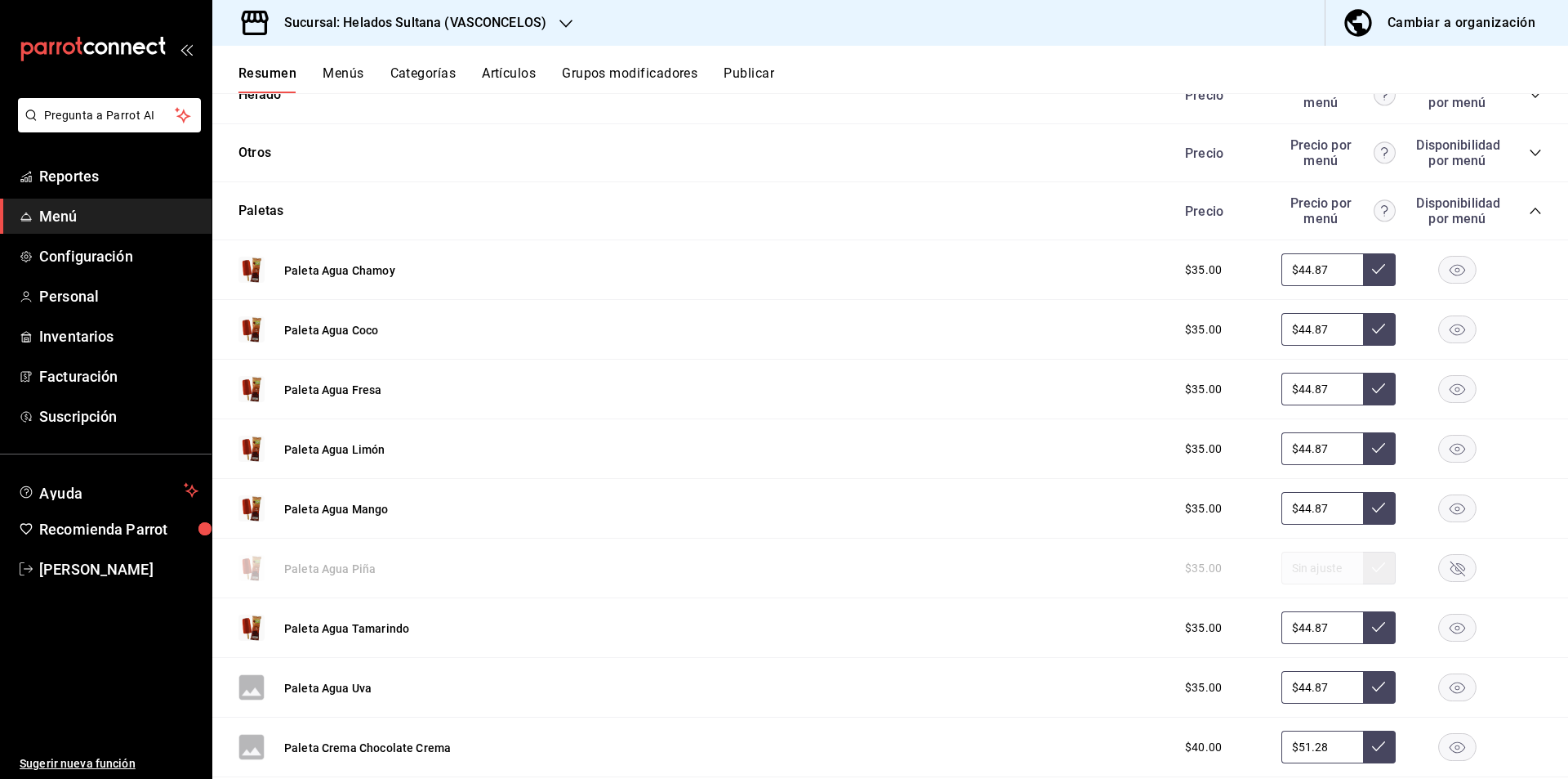
scroll to position [1041, 0]
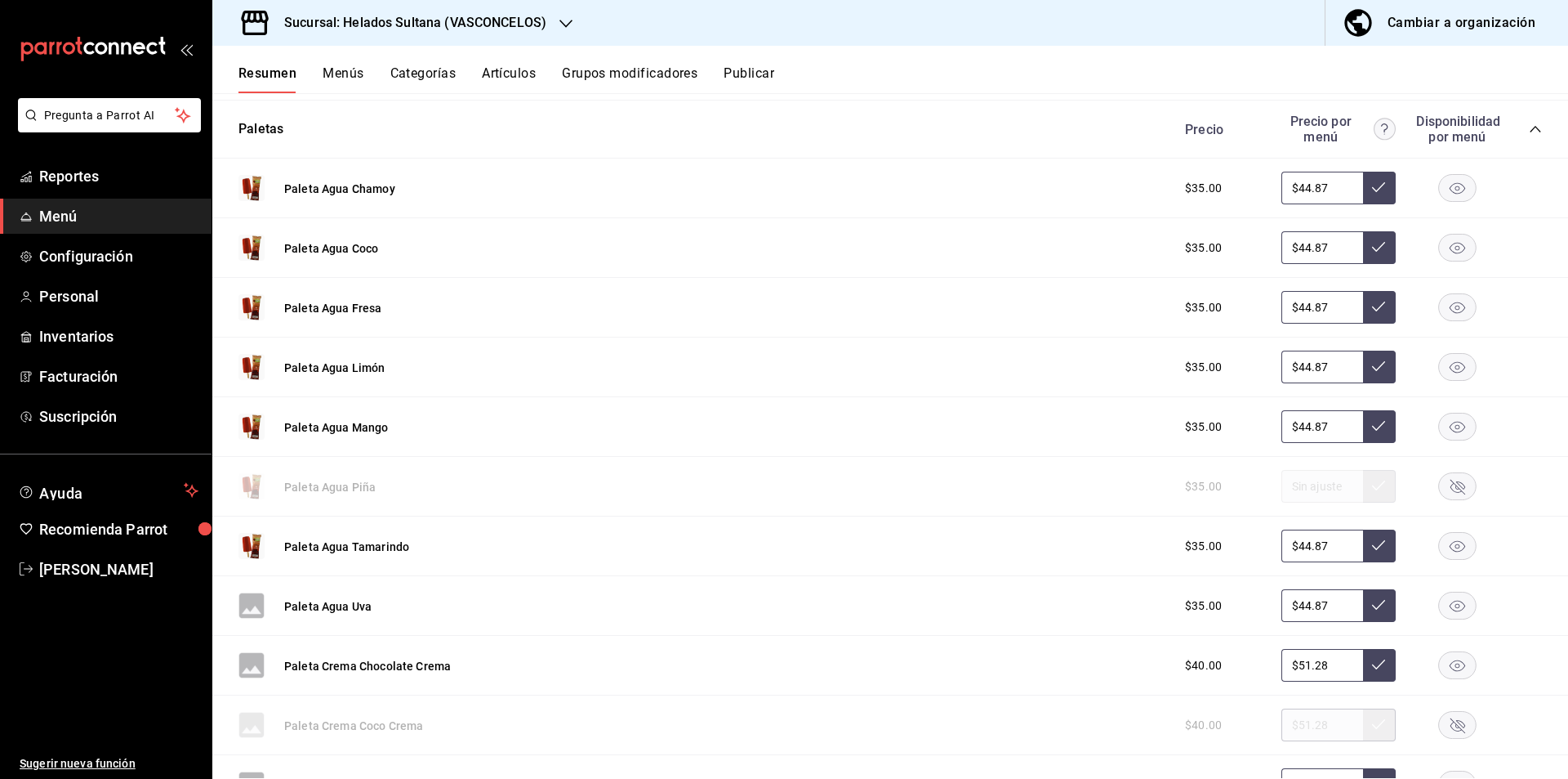
click at [1451, 535] on rect "button" at bounding box center [1458, 545] width 38 height 27
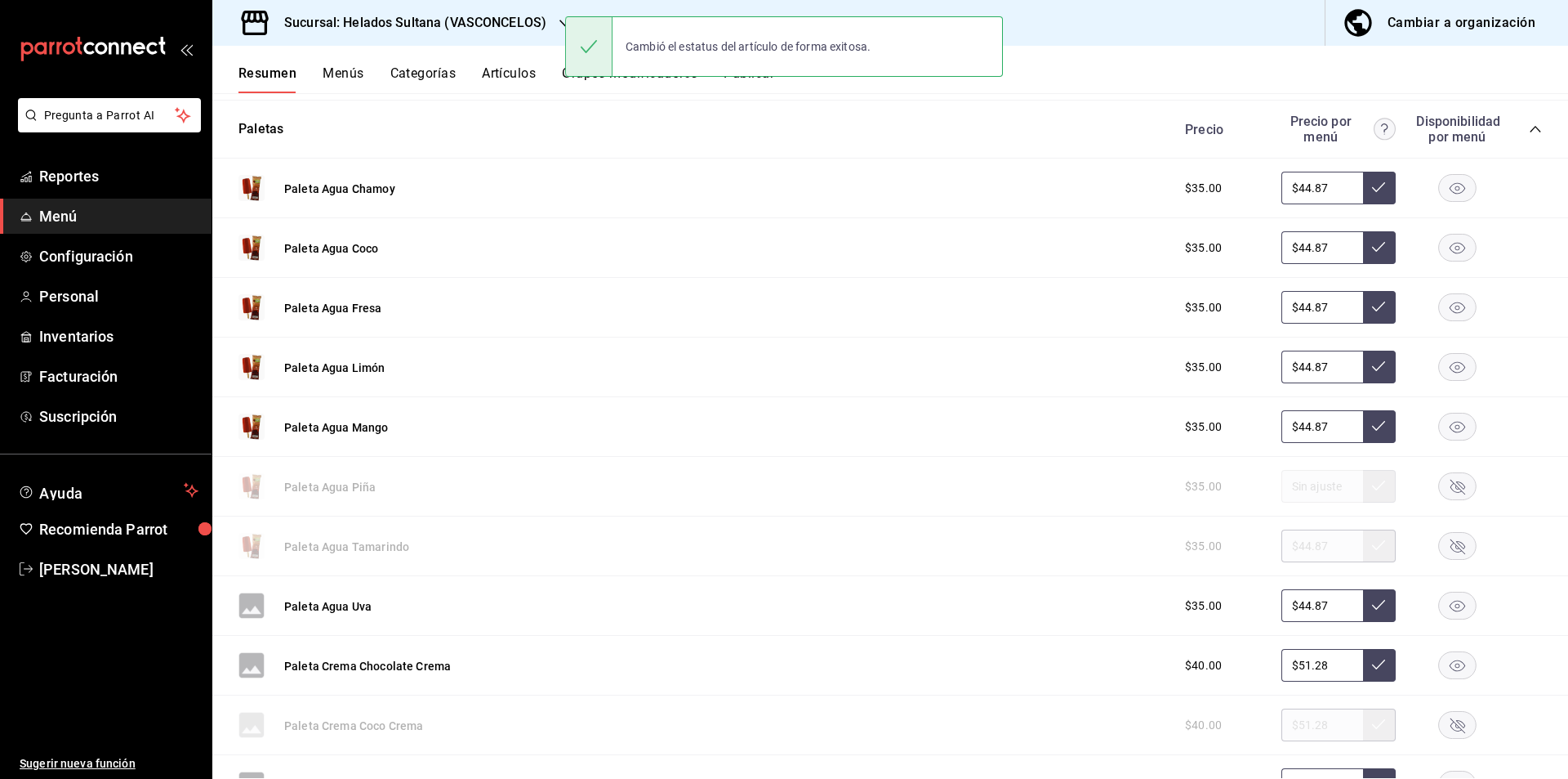
click at [741, 83] on button "Publicar" at bounding box center [749, 79] width 51 height 28
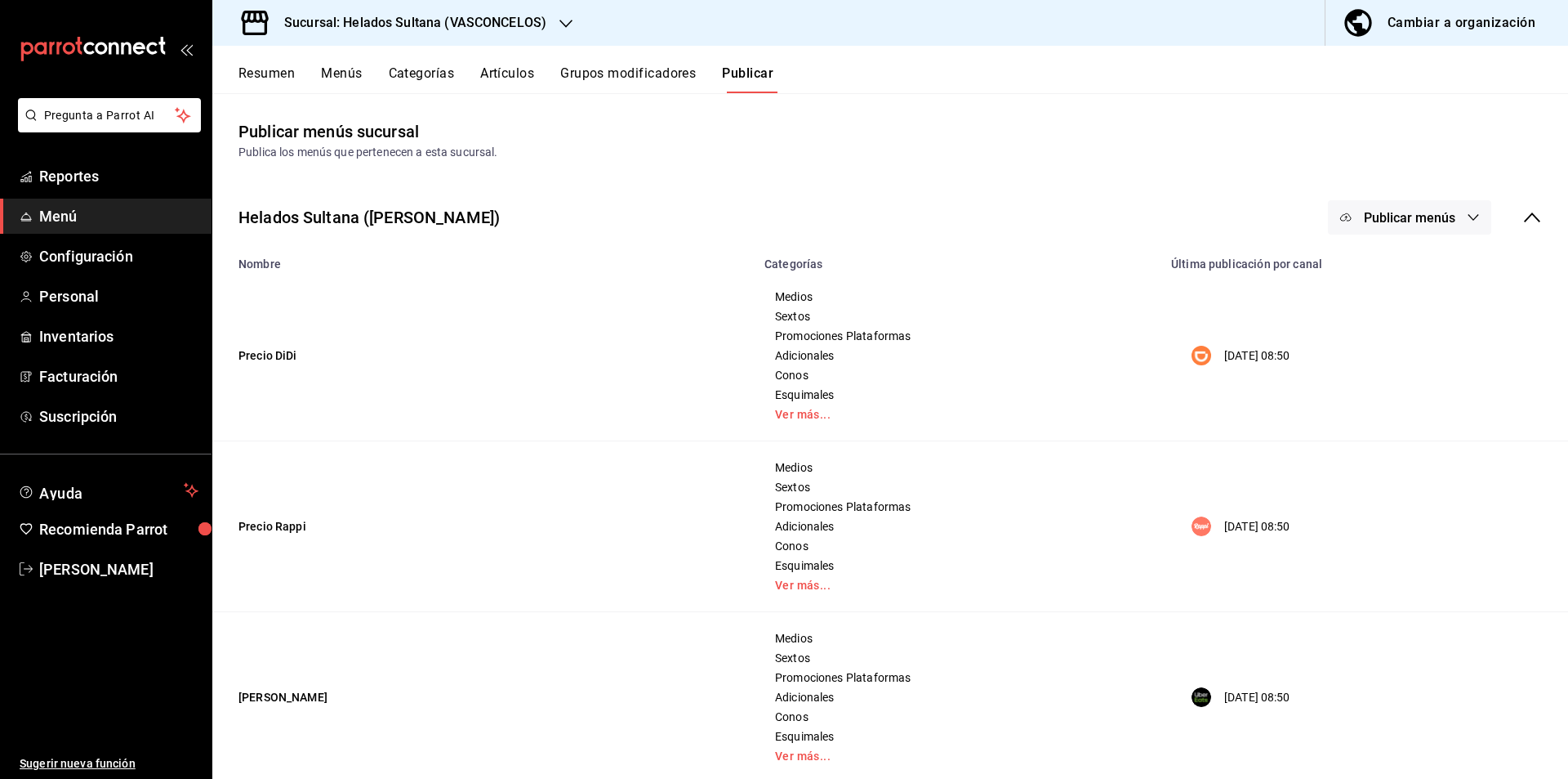
click at [1416, 221] on span "Publicar menús" at bounding box center [1409, 217] width 92 height 16
click at [1393, 266] on span "DiDi Food" at bounding box center [1421, 271] width 79 height 18
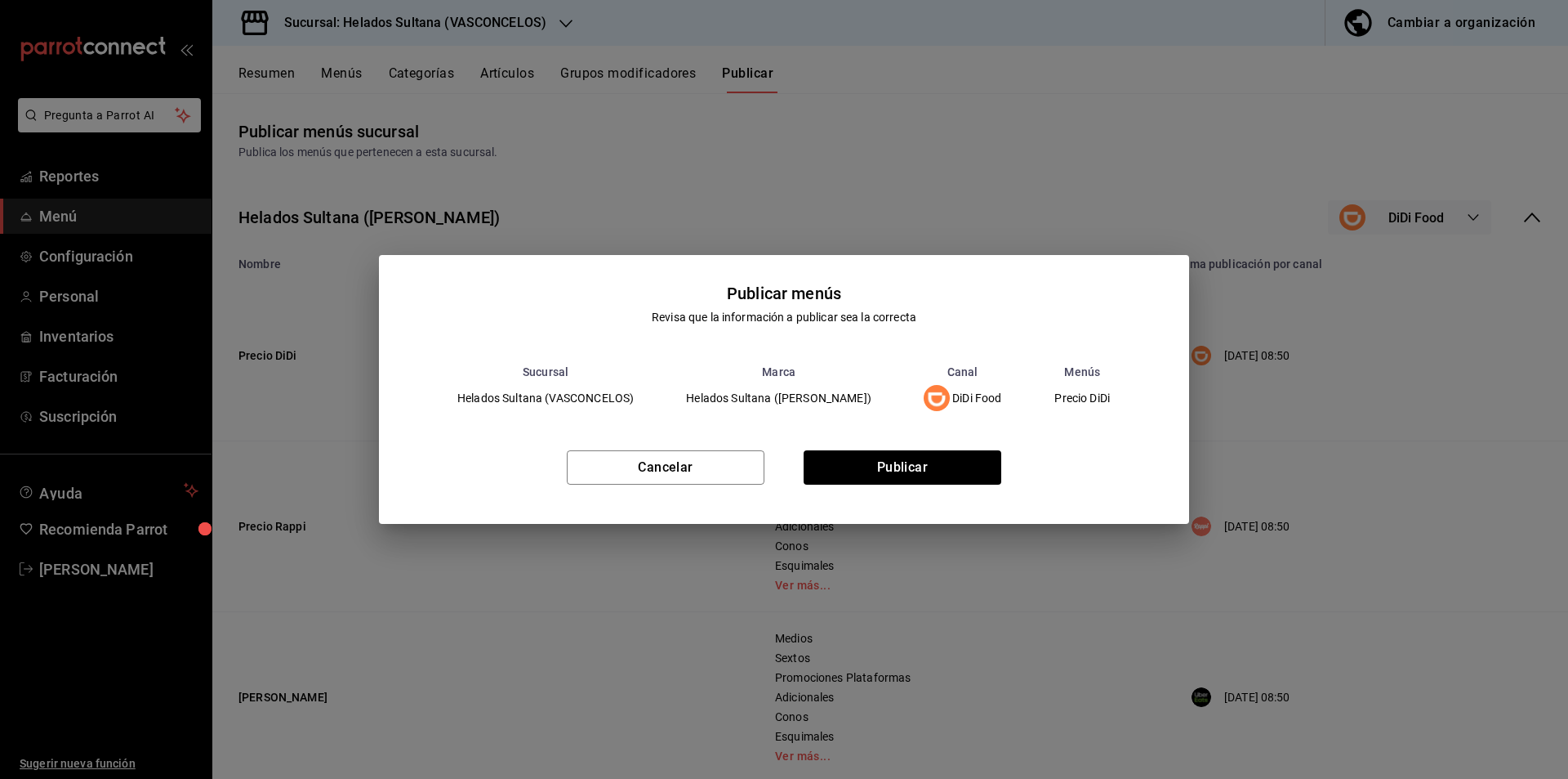
click at [849, 449] on div "Cancelar Publicar" at bounding box center [784, 473] width 810 height 99
click at [843, 492] on div "Cancelar Publicar" at bounding box center [784, 473] width 810 height 99
click at [823, 474] on button "Publicar" at bounding box center [902, 466] width 198 height 34
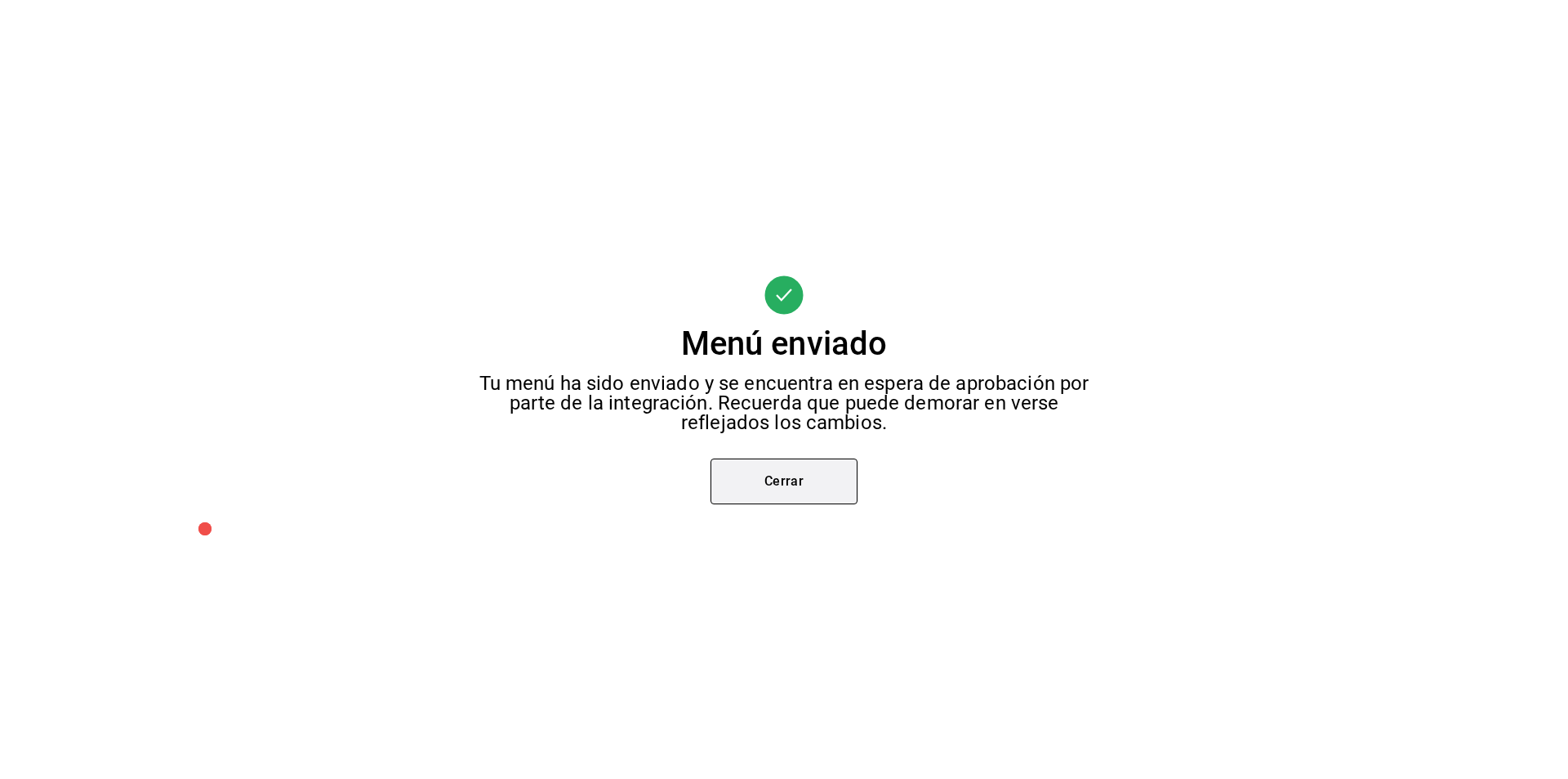
click at [764, 492] on button "Cerrar" at bounding box center [784, 480] width 147 height 45
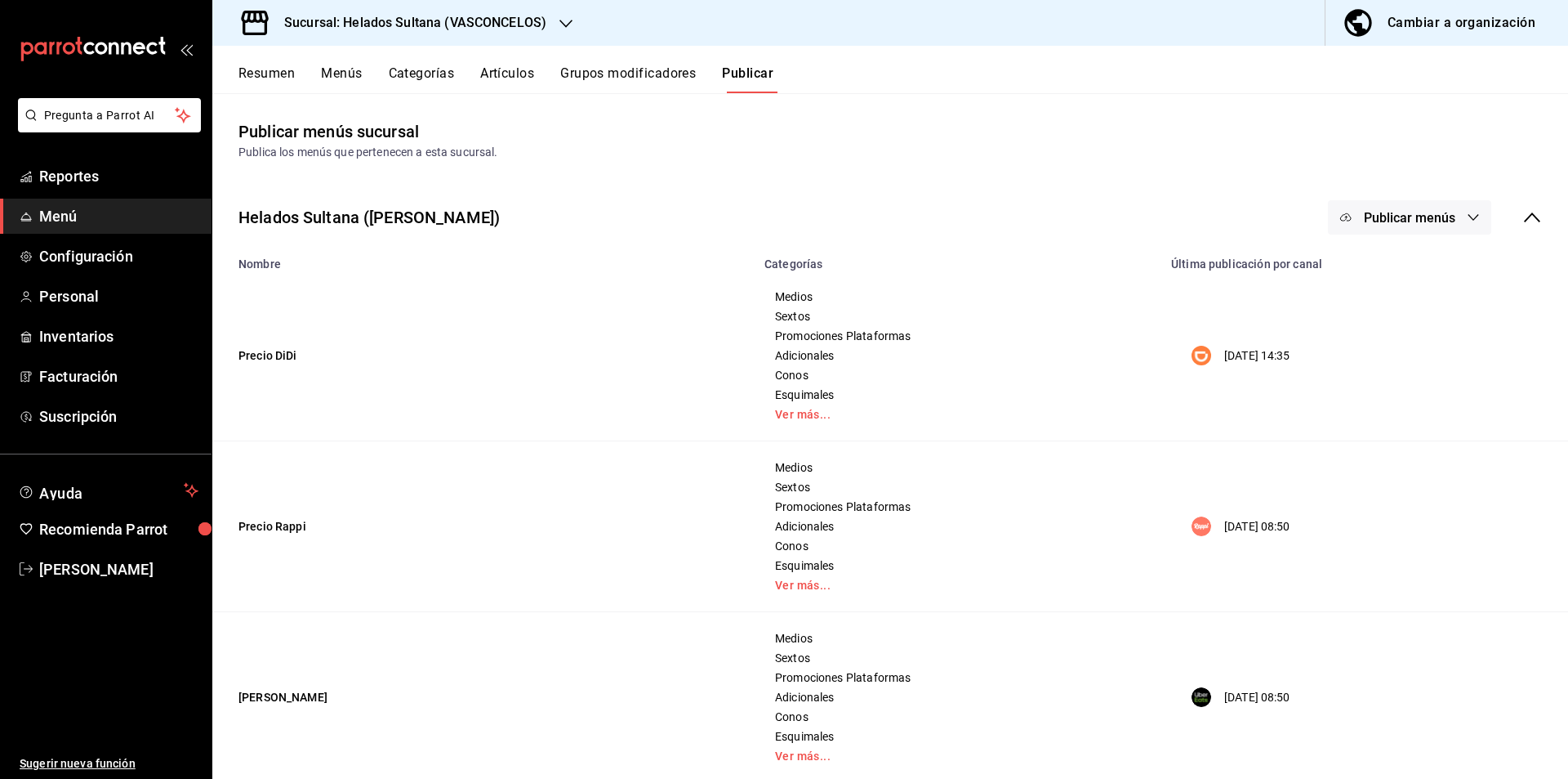
click at [1392, 223] on span "Publicar menús" at bounding box center [1409, 217] width 92 height 16
click at [1362, 305] on div at bounding box center [1358, 316] width 45 height 26
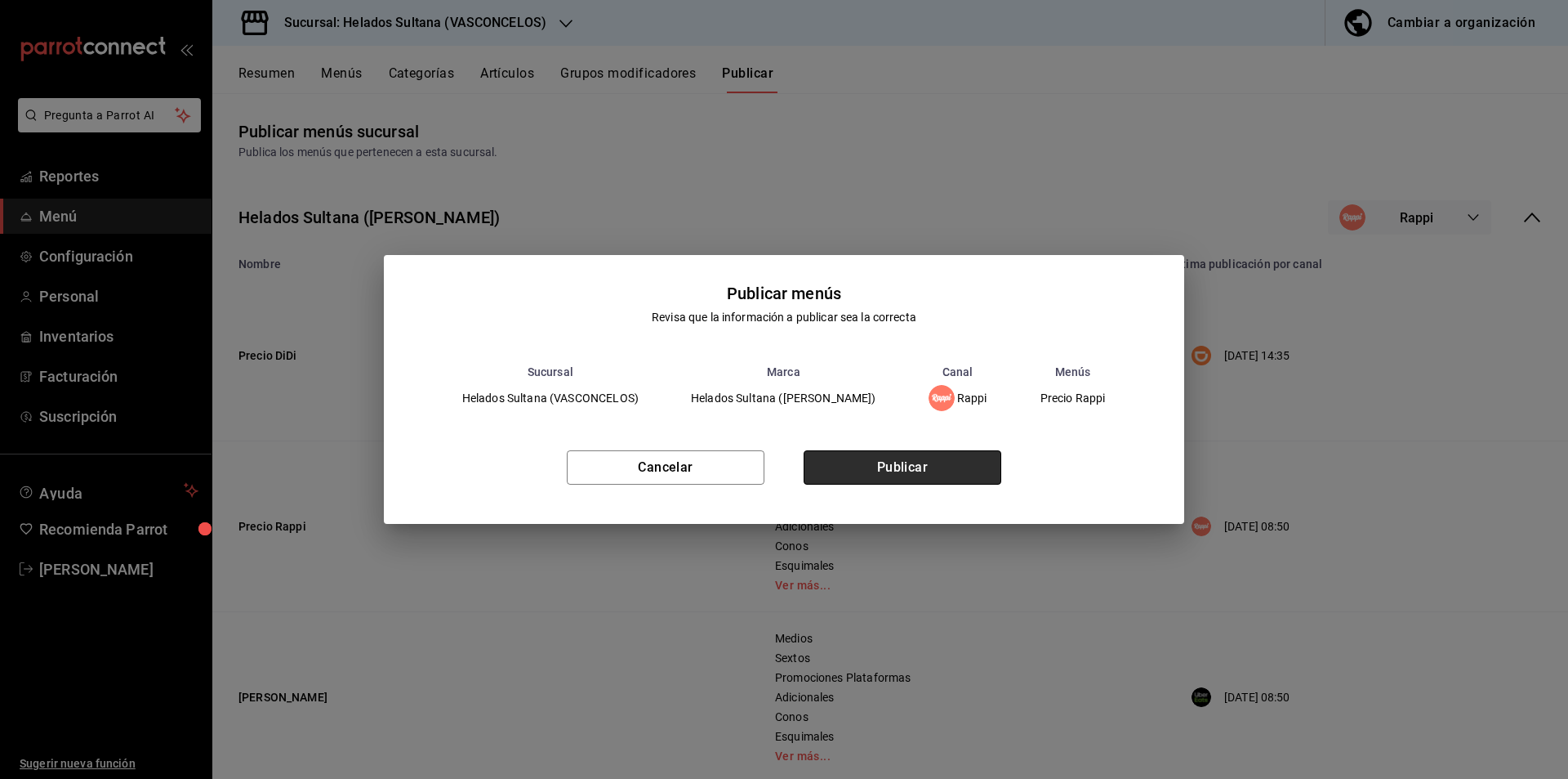
click at [833, 464] on button "Publicar" at bounding box center [902, 466] width 198 height 34
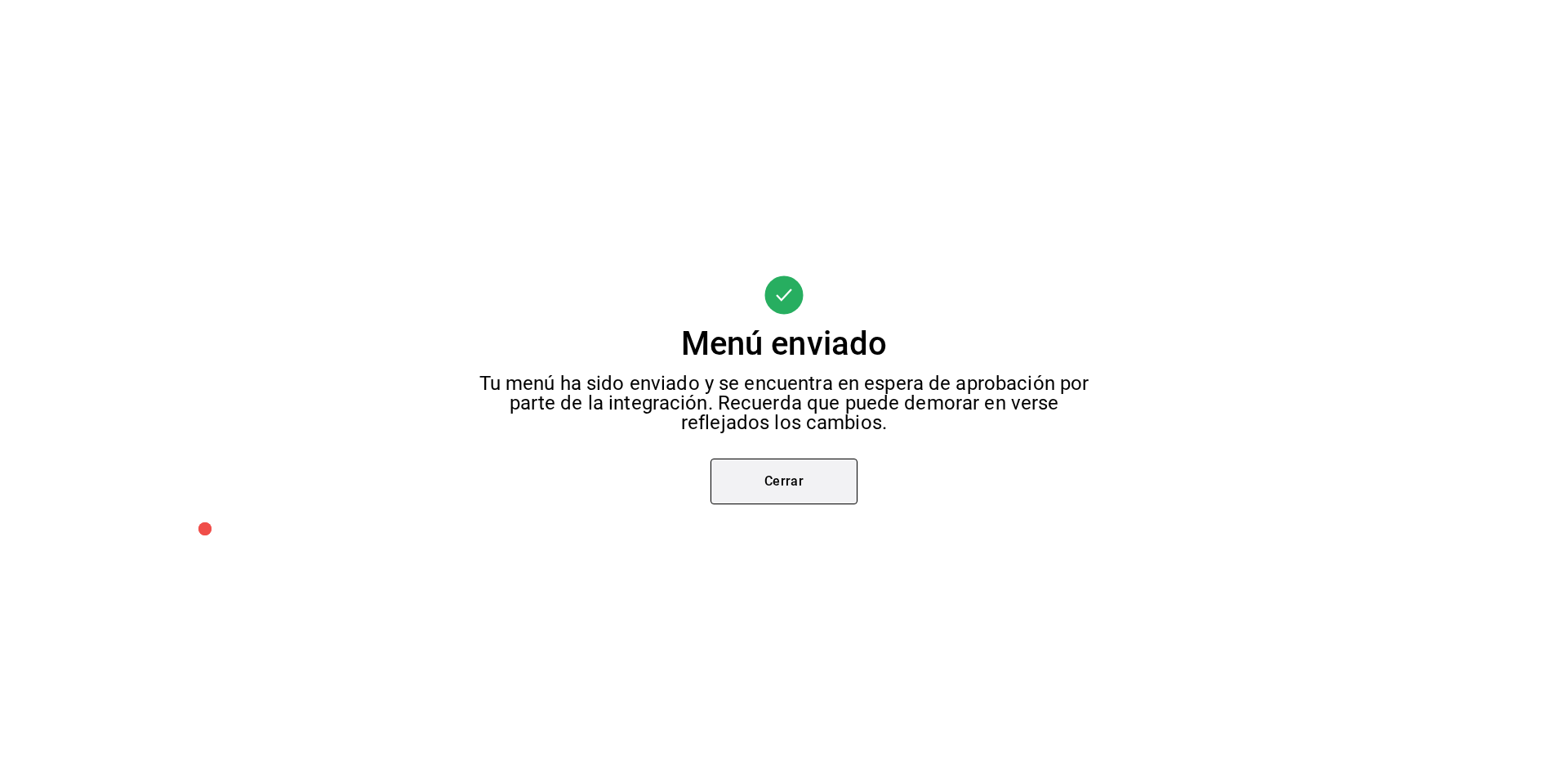
click at [818, 466] on button "Cerrar" at bounding box center [784, 480] width 147 height 45
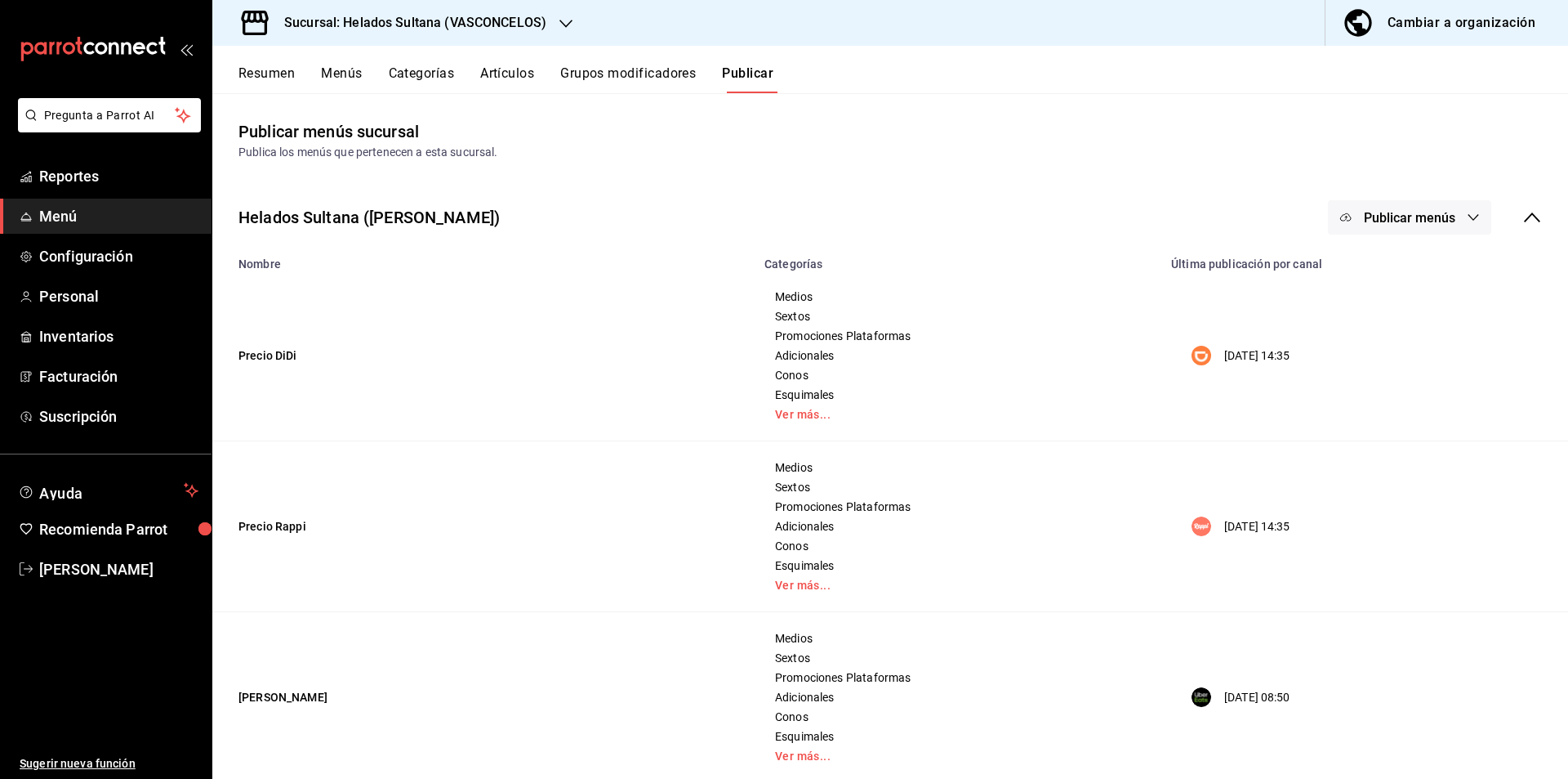
click at [1364, 224] on span "Publicar menús" at bounding box center [1409, 217] width 92 height 16
click at [1345, 361] on img at bounding box center [1349, 362] width 26 height 26
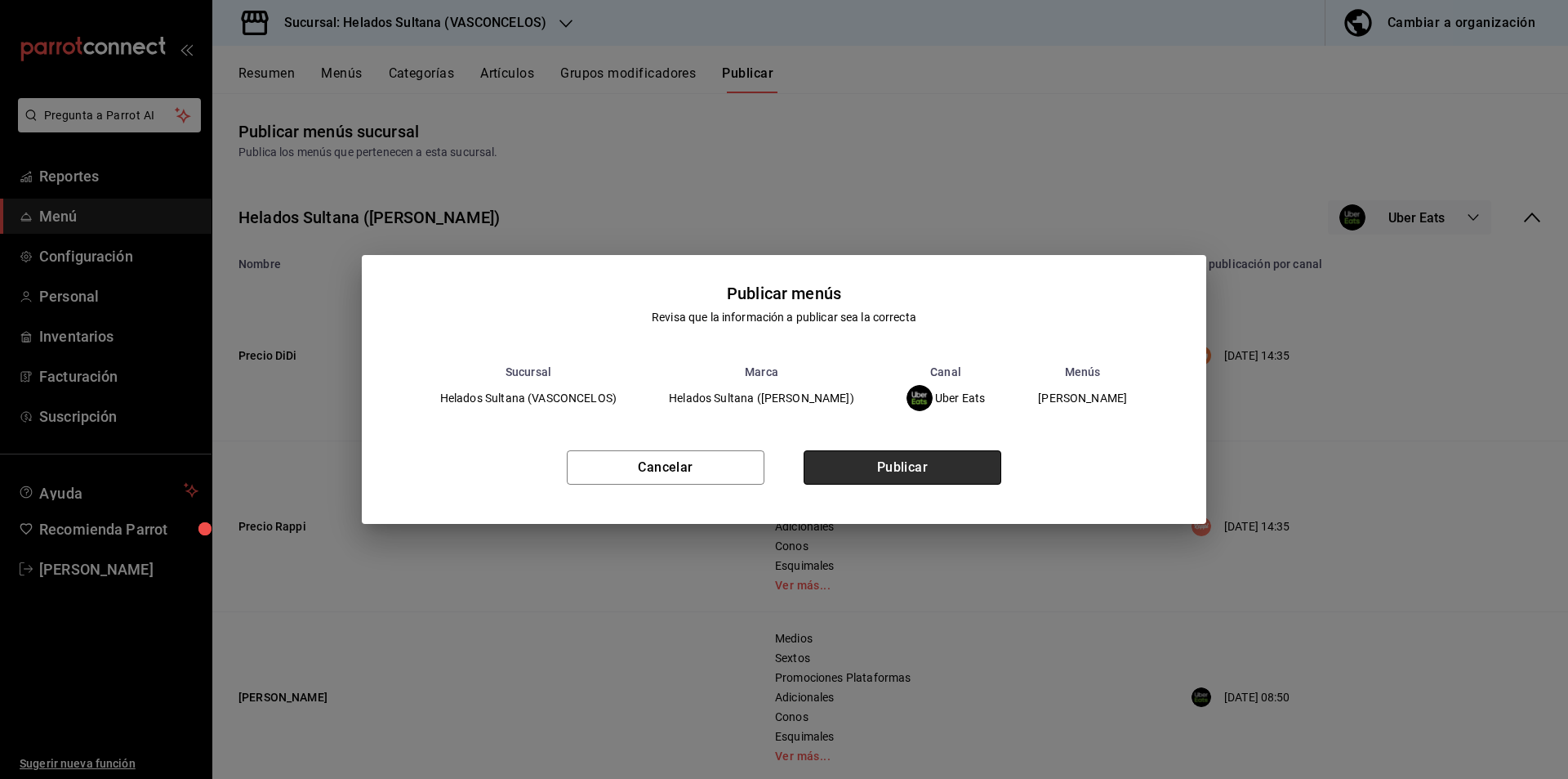
click at [865, 481] on button "Publicar" at bounding box center [902, 466] width 198 height 34
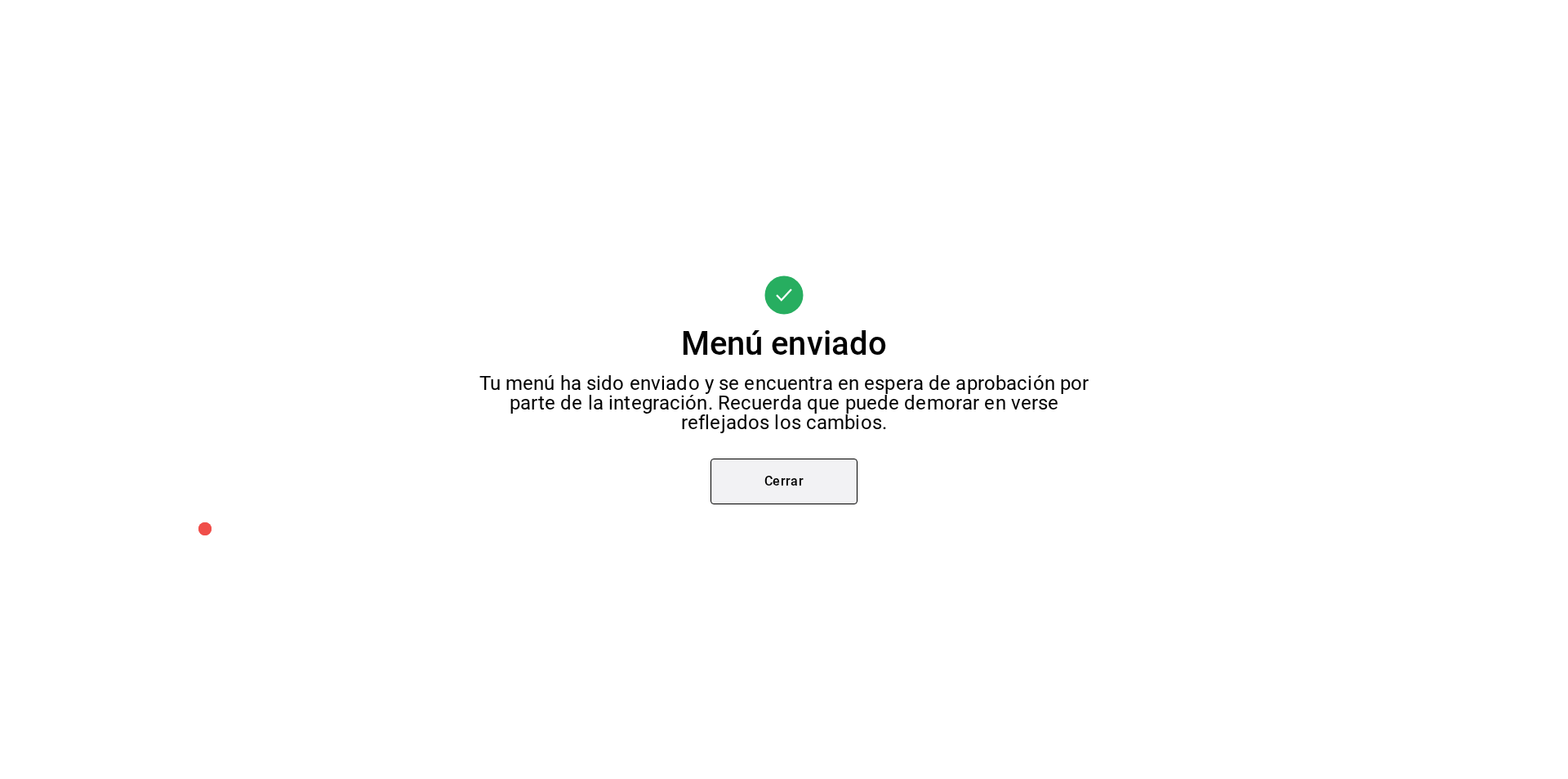
click at [819, 477] on button "Cerrar" at bounding box center [784, 480] width 147 height 45
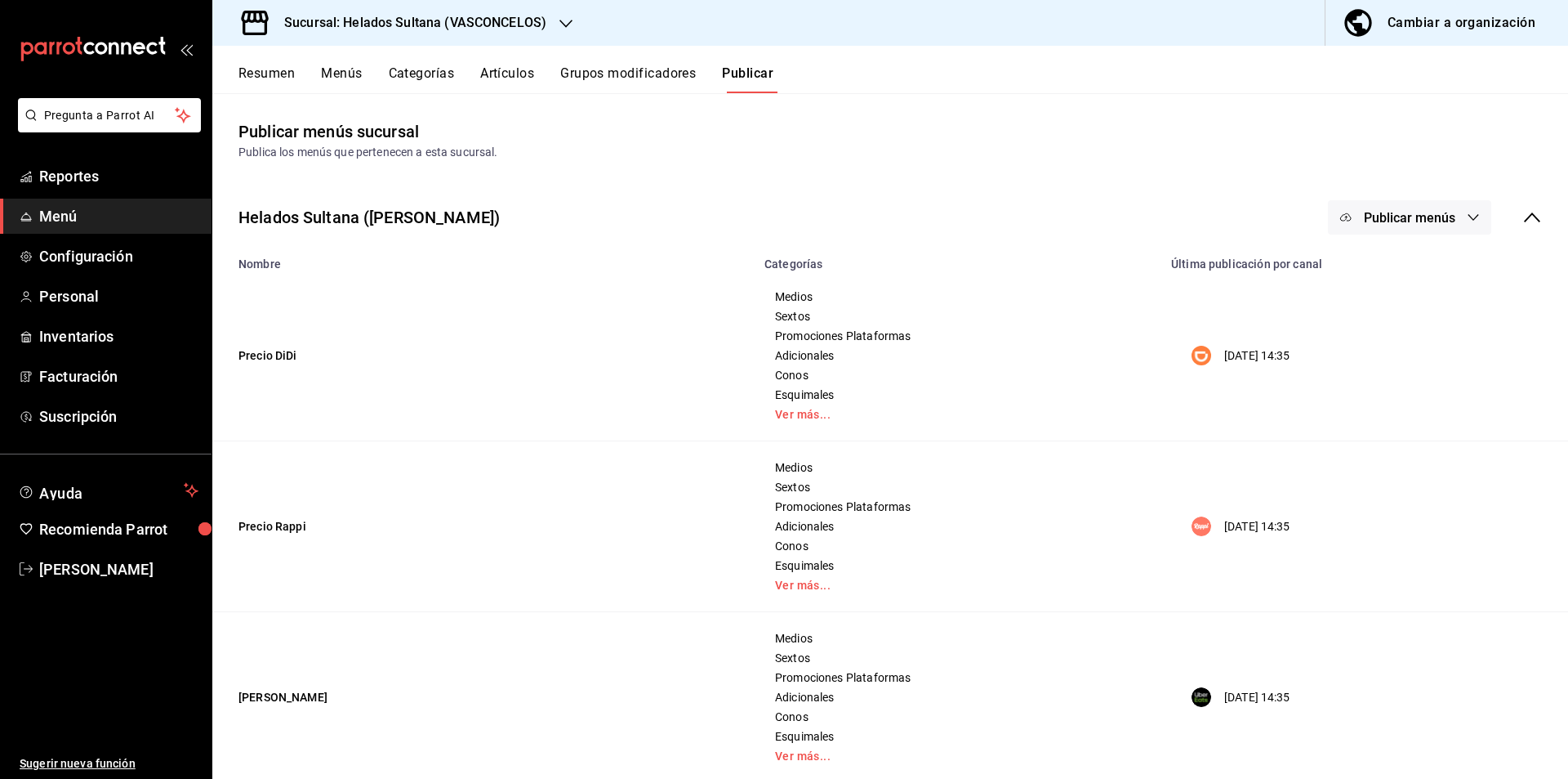
scroll to position [129, 0]
